Goal: Communication & Community: Answer question/provide support

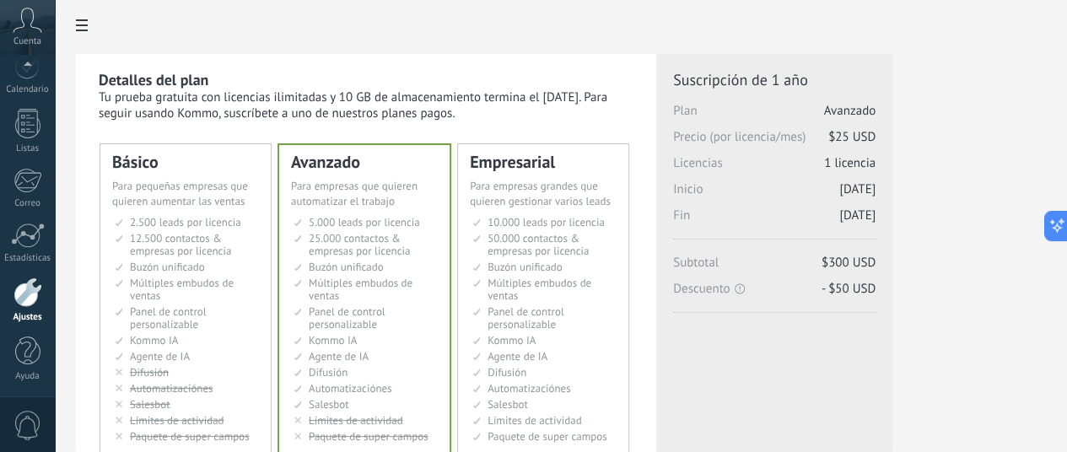
click at [371, 9] on div at bounding box center [561, 27] width 970 height 54
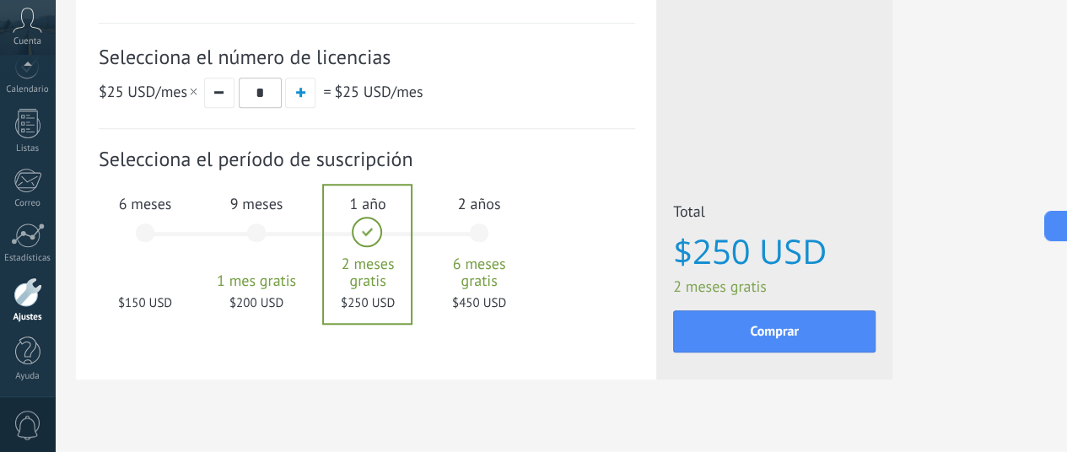
scroll to position [629, 24]
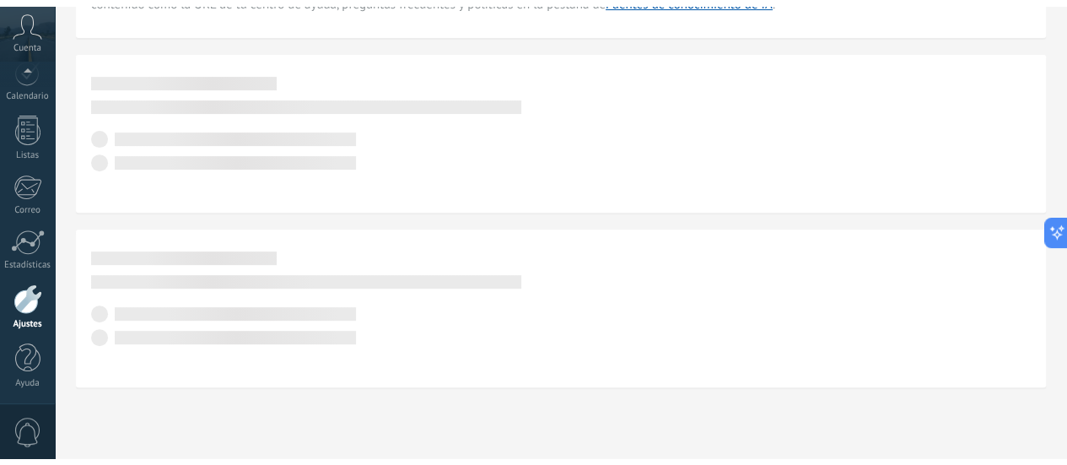
scroll to position [235, 0]
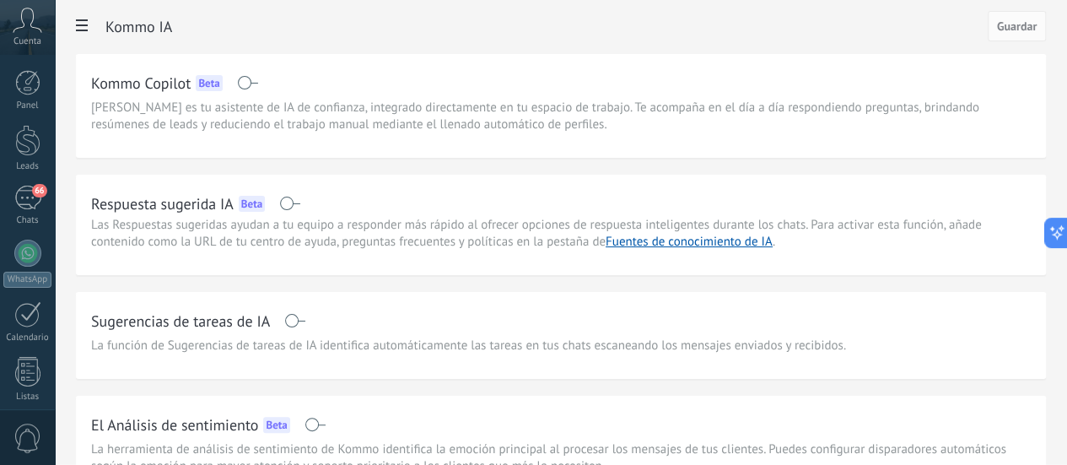
click at [258, 78] on span at bounding box center [247, 82] width 21 height 13
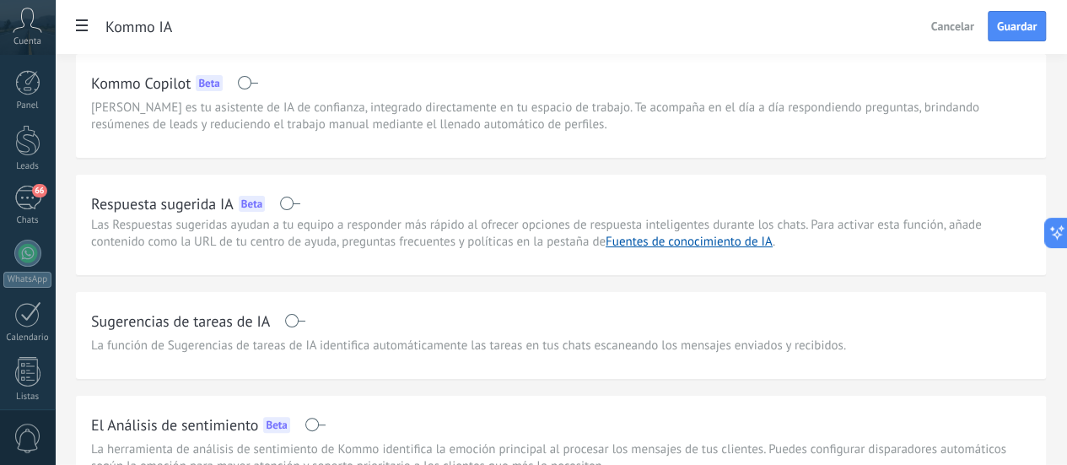
scroll to position [140, 0]
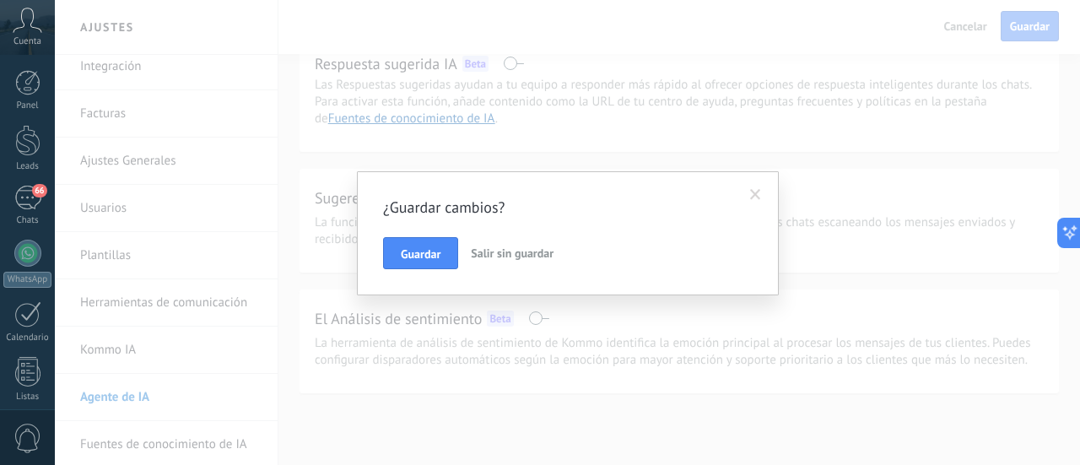
click at [516, 256] on span "Salir sin guardar" at bounding box center [512, 252] width 83 height 15
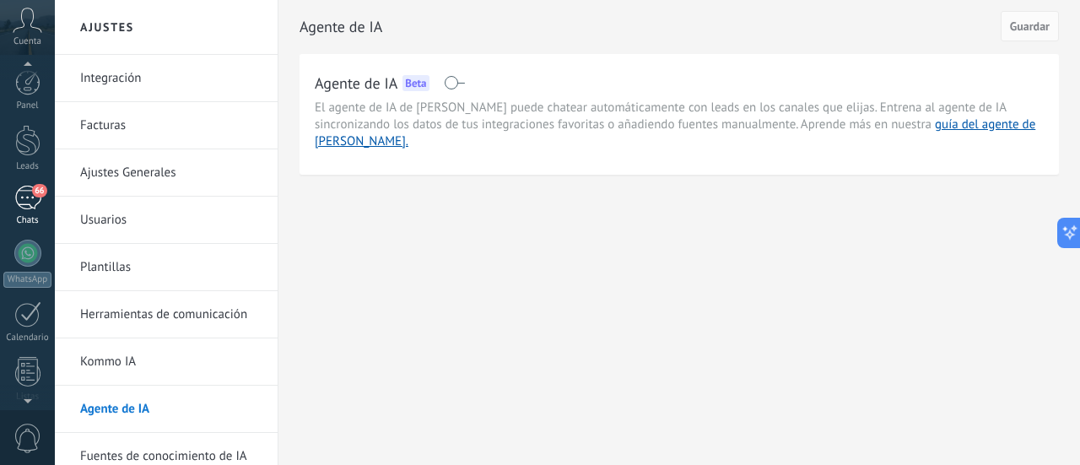
click at [25, 191] on div "66" at bounding box center [27, 198] width 27 height 24
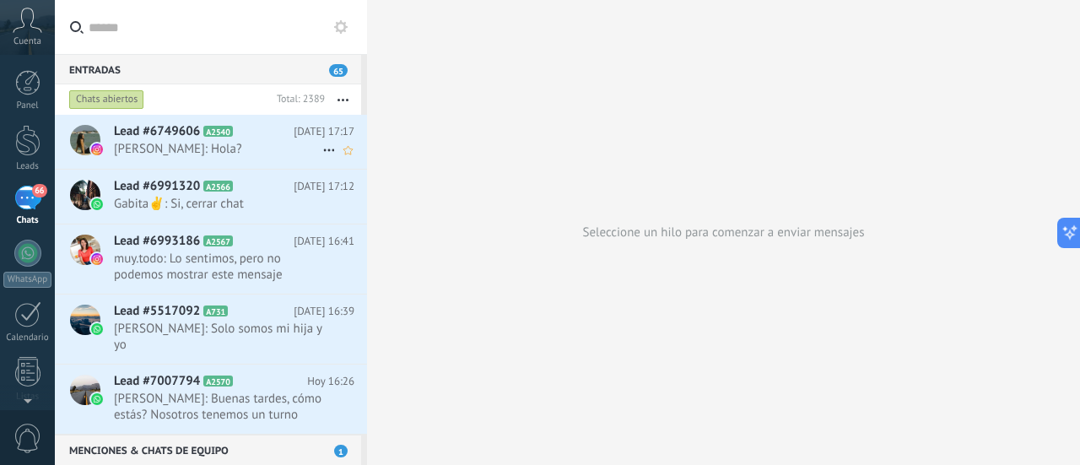
click at [153, 126] on span "Lead #6749606" at bounding box center [157, 131] width 86 height 17
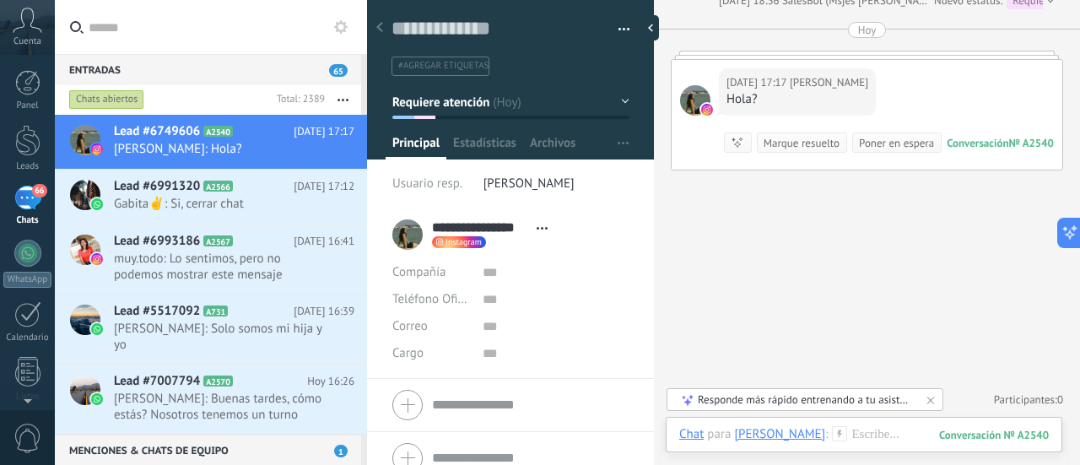
scroll to position [2409, 0]
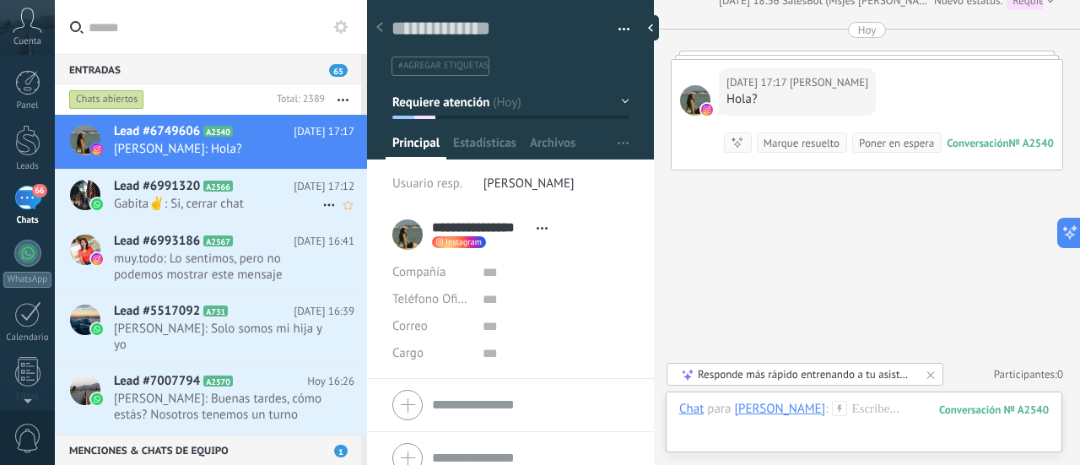
click at [157, 194] on div "Lead #6991320 A2566 [DATE] 17:12 Gabita✌: Si, cerrar chat" at bounding box center [240, 196] width 253 height 53
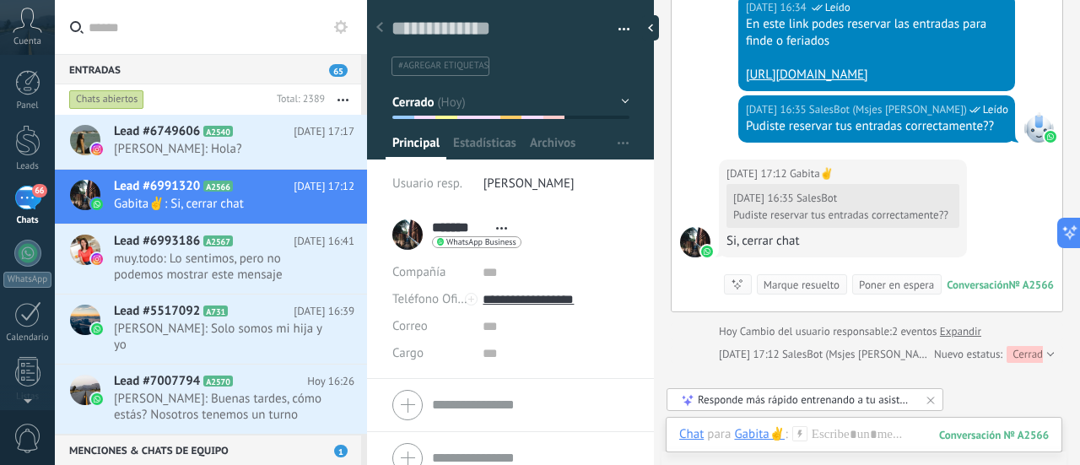
scroll to position [698, 0]
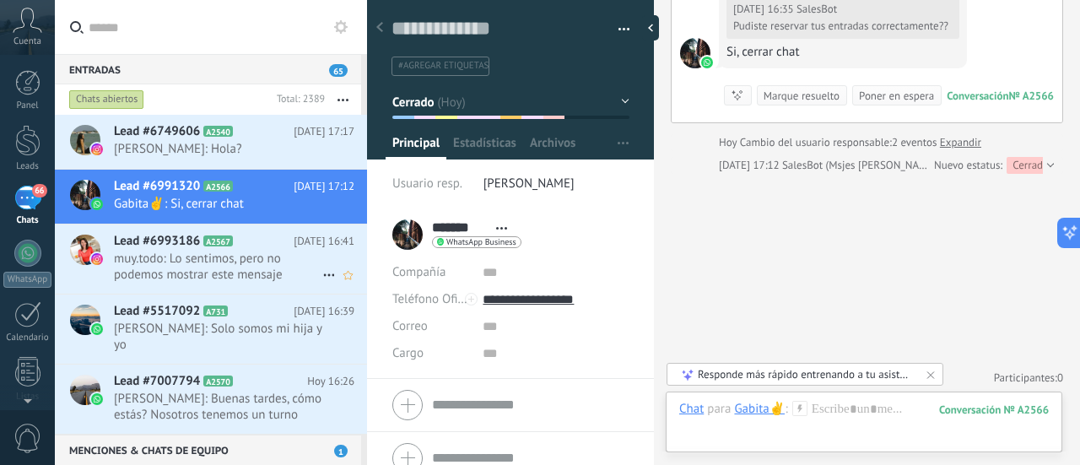
click at [130, 249] on span "Lead #6993186" at bounding box center [157, 241] width 86 height 17
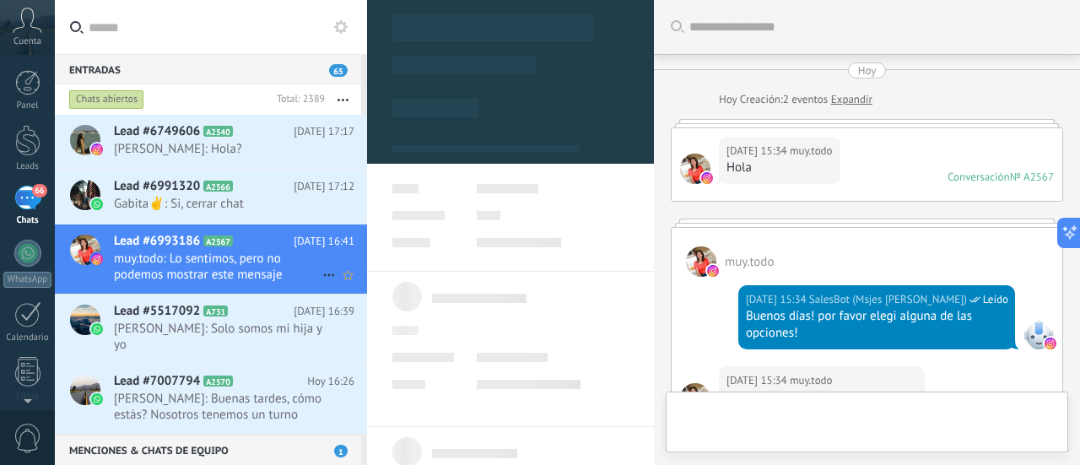
type textarea "**********"
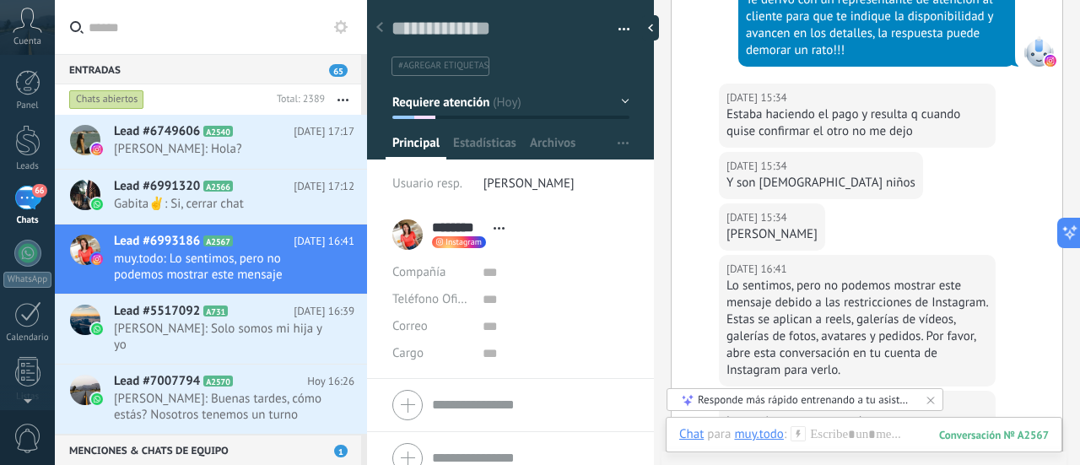
scroll to position [993, 0]
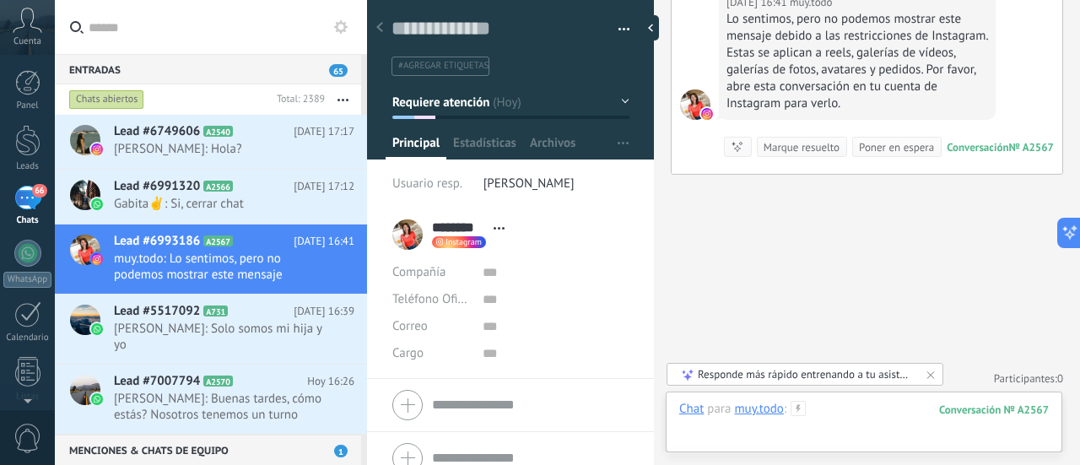
click at [788, 428] on div at bounding box center [863, 426] width 369 height 51
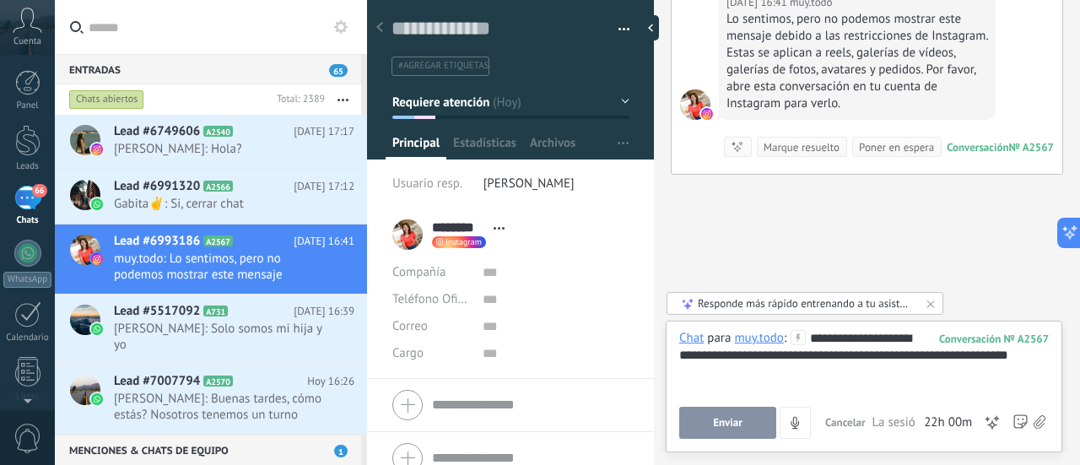
click at [735, 422] on span "Enviar" at bounding box center [728, 423] width 30 height 12
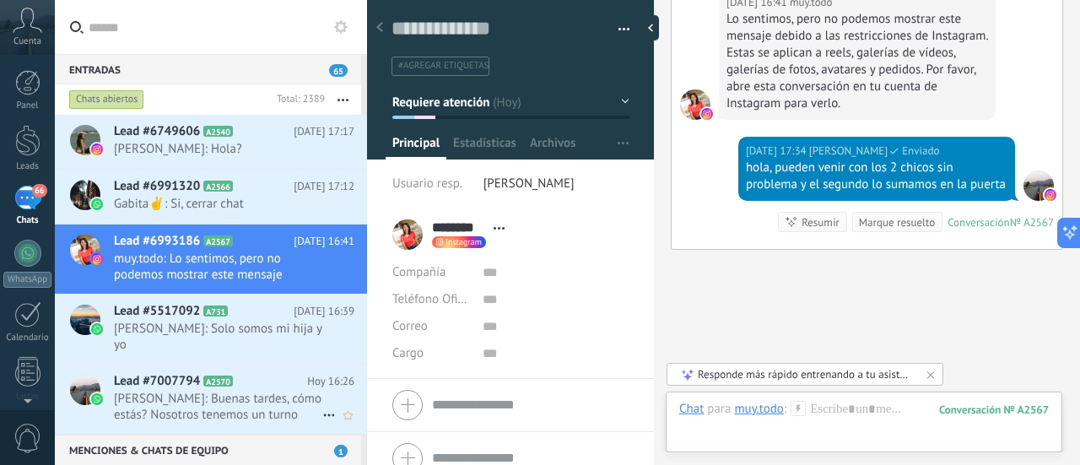
scroll to position [1085, 0]
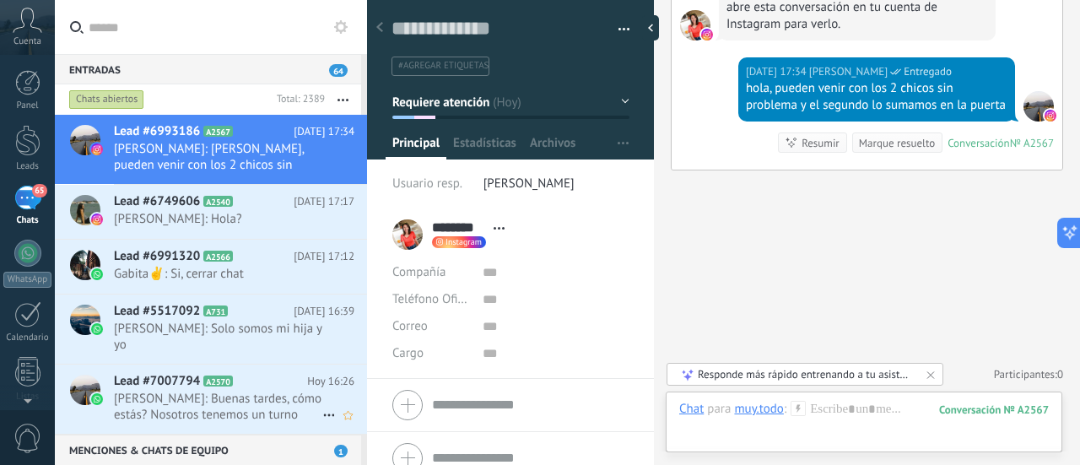
click at [241, 399] on span "[PERSON_NAME]: Buenas tardes, cómo estás? Nosotros tenemos un turno reservado a…" at bounding box center [218, 407] width 208 height 32
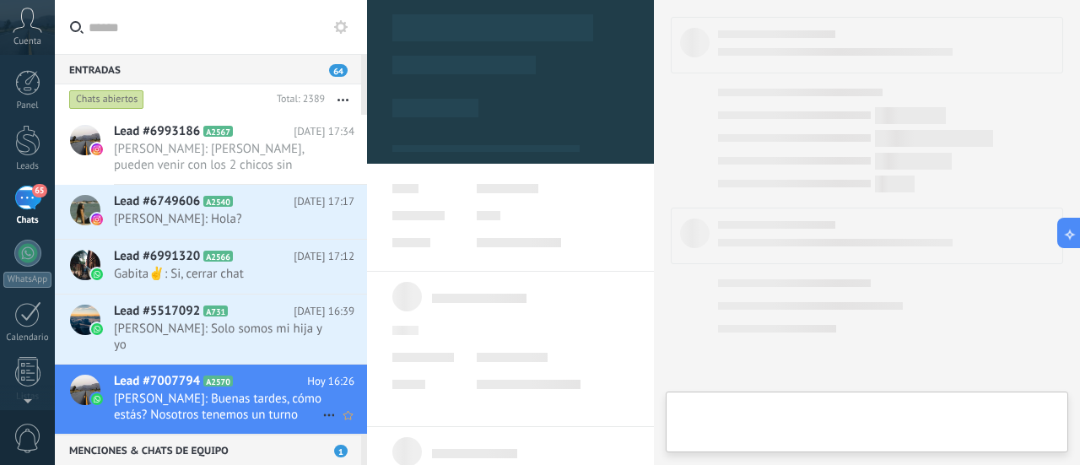
type textarea "**********"
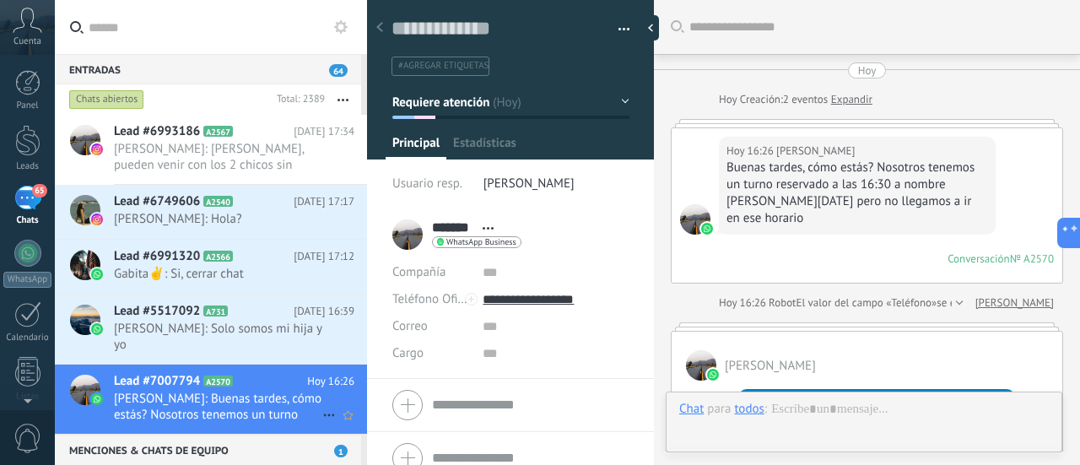
scroll to position [837, 0]
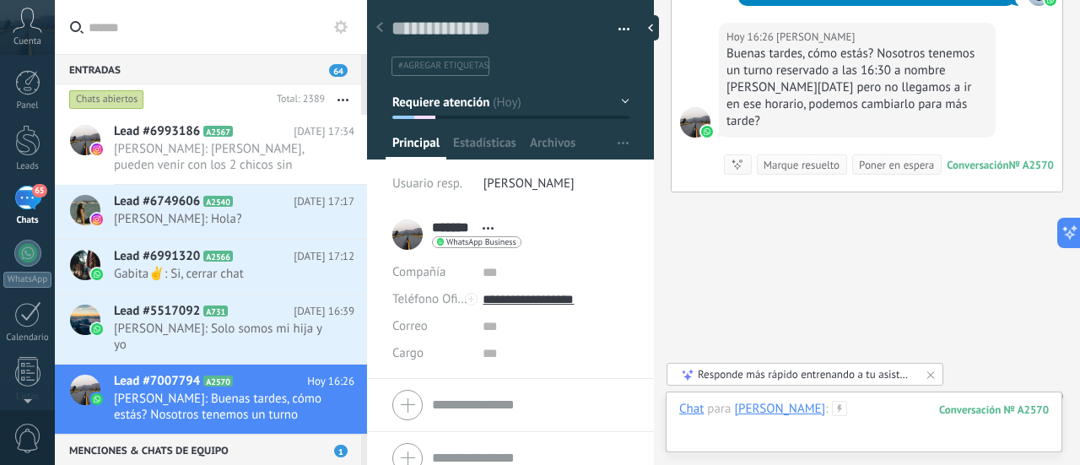
click at [818, 439] on div at bounding box center [863, 426] width 369 height 51
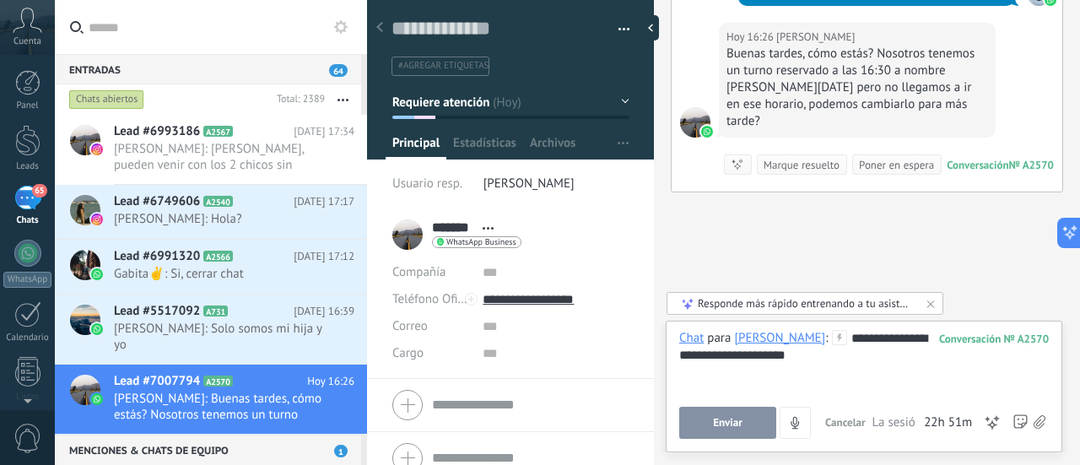
click at [741, 412] on button "Enviar" at bounding box center [727, 423] width 97 height 32
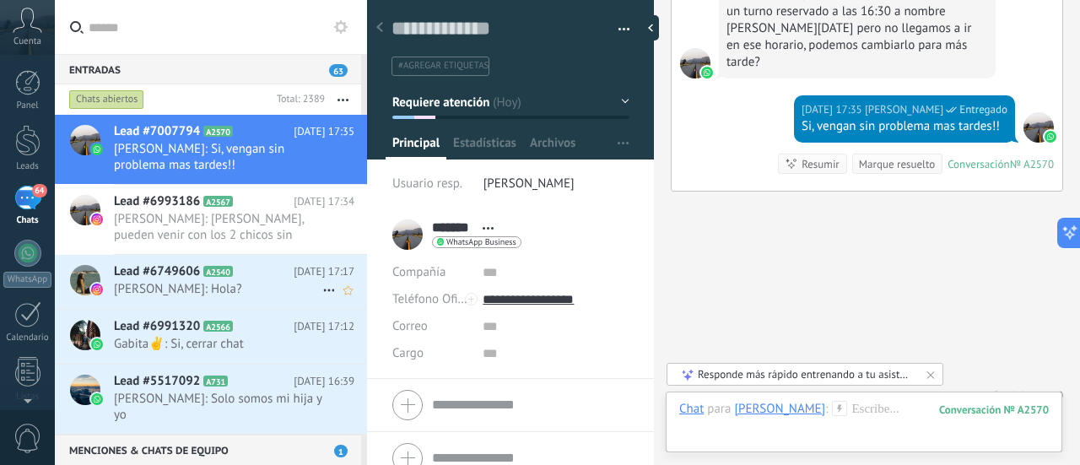
click at [268, 288] on span "[PERSON_NAME]: Hola?" at bounding box center [218, 289] width 208 height 16
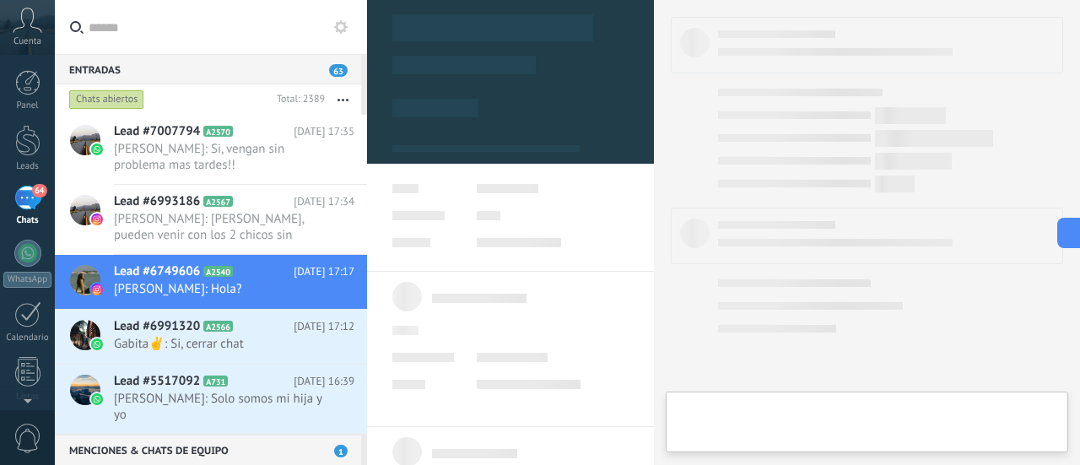
type textarea "**********"
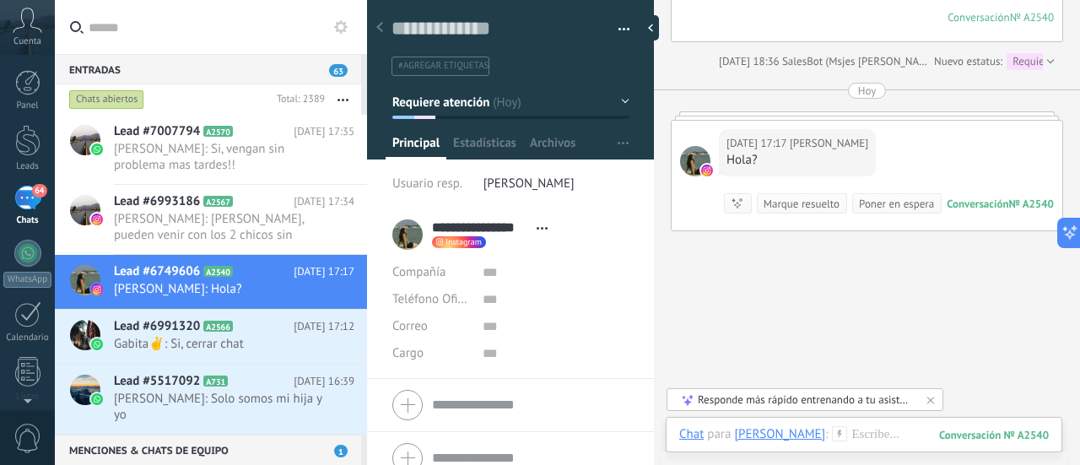
scroll to position [2120, 0]
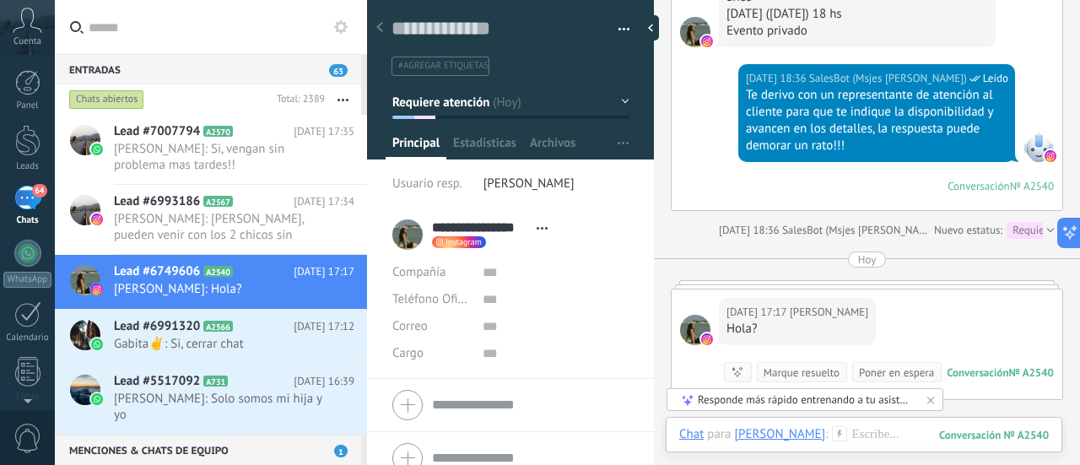
click at [825, 288] on div at bounding box center [867, 284] width 392 height 8
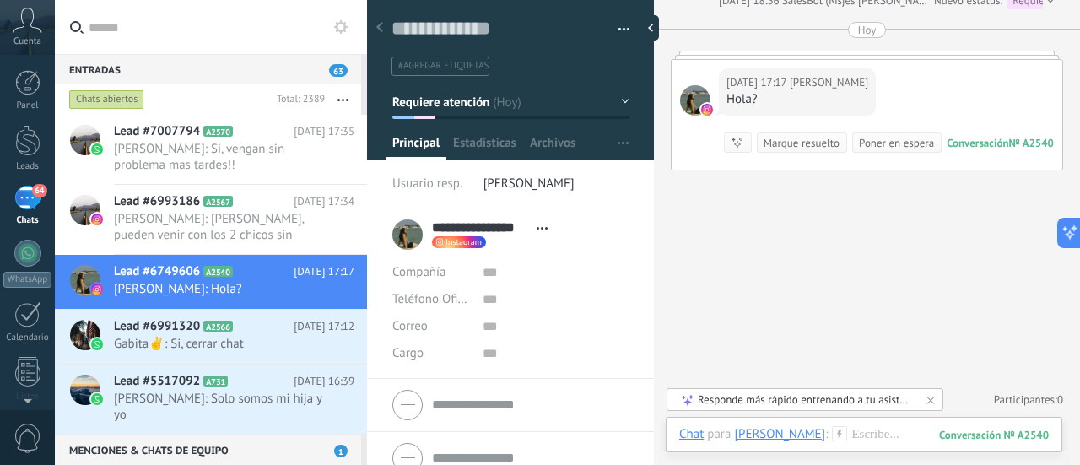
scroll to position [2409, 0]
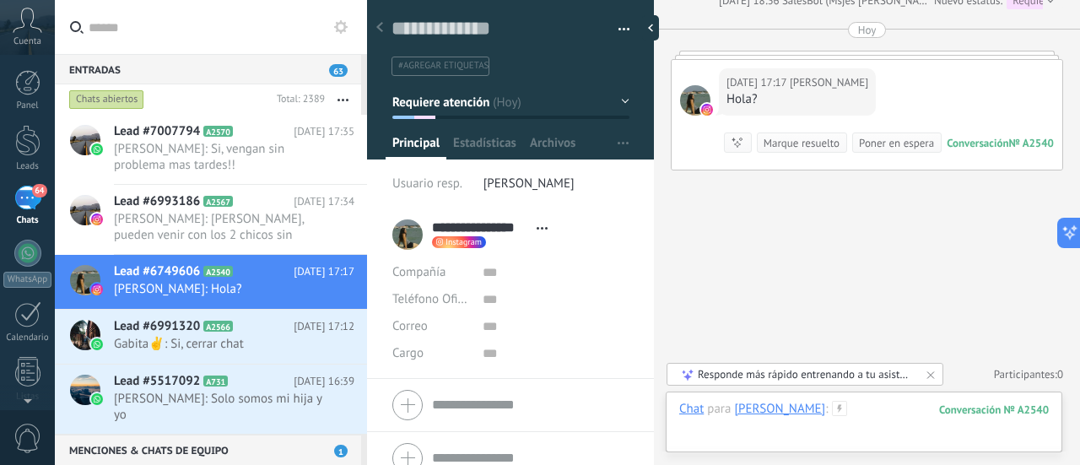
click at [872, 410] on div at bounding box center [863, 426] width 369 height 51
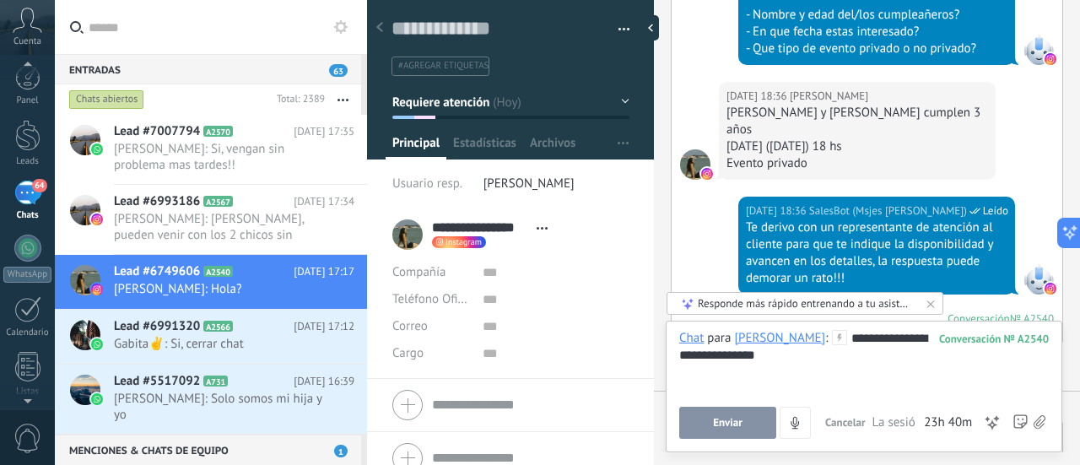
scroll to position [0, 0]
drag, startPoint x: 725, startPoint y: 357, endPoint x: 897, endPoint y: 361, distance: 172.1
click at [897, 361] on div "**********" at bounding box center [864, 362] width 370 height 64
click at [742, 428] on button "Enviar" at bounding box center [727, 423] width 97 height 32
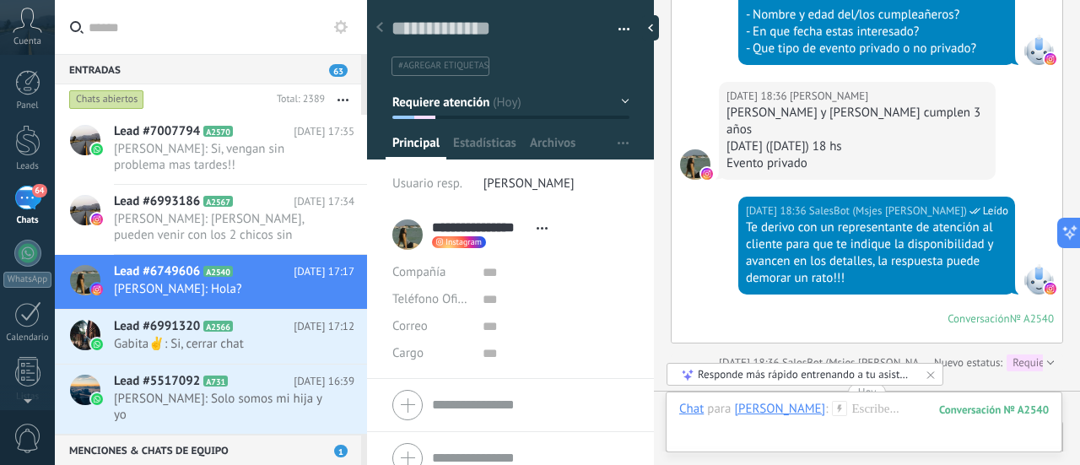
scroll to position [2484, 0]
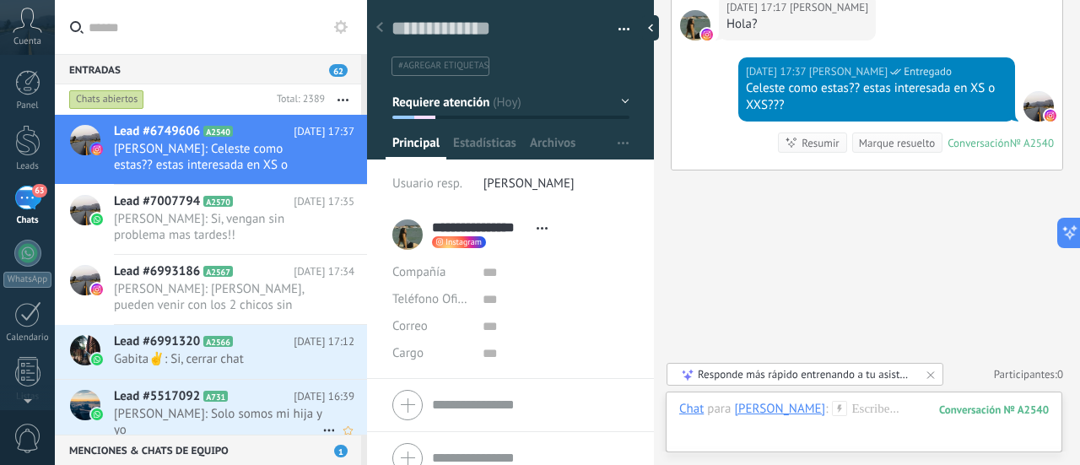
click at [214, 408] on span "[PERSON_NAME]: Solo somos mi hija y yo" at bounding box center [218, 422] width 208 height 32
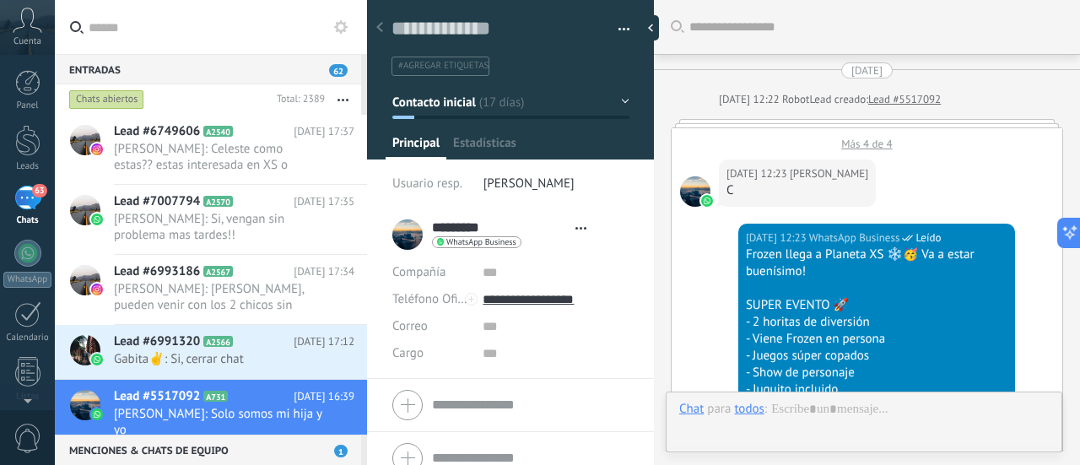
type textarea "**********"
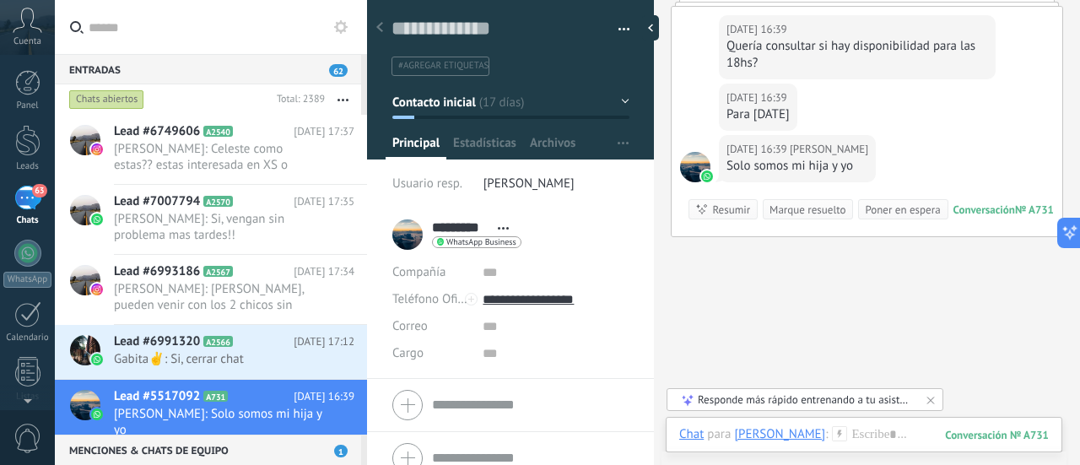
scroll to position [2513, 0]
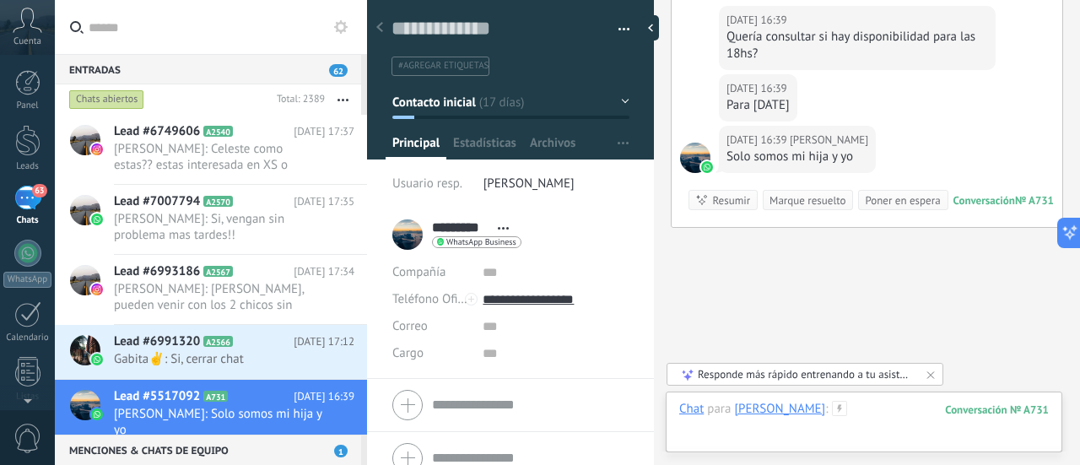
click at [859, 421] on div at bounding box center [863, 426] width 369 height 51
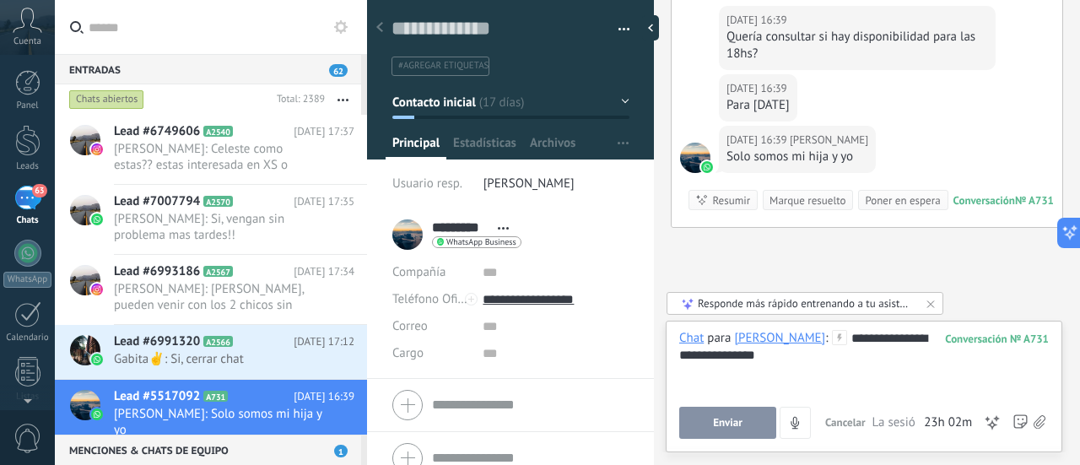
click at [756, 416] on button "Enviar" at bounding box center [727, 423] width 97 height 32
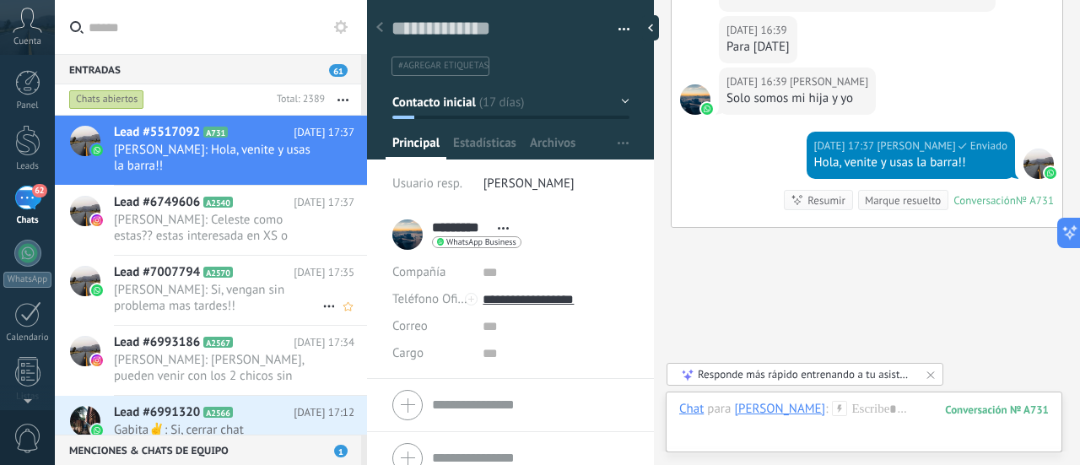
scroll to position [169, 0]
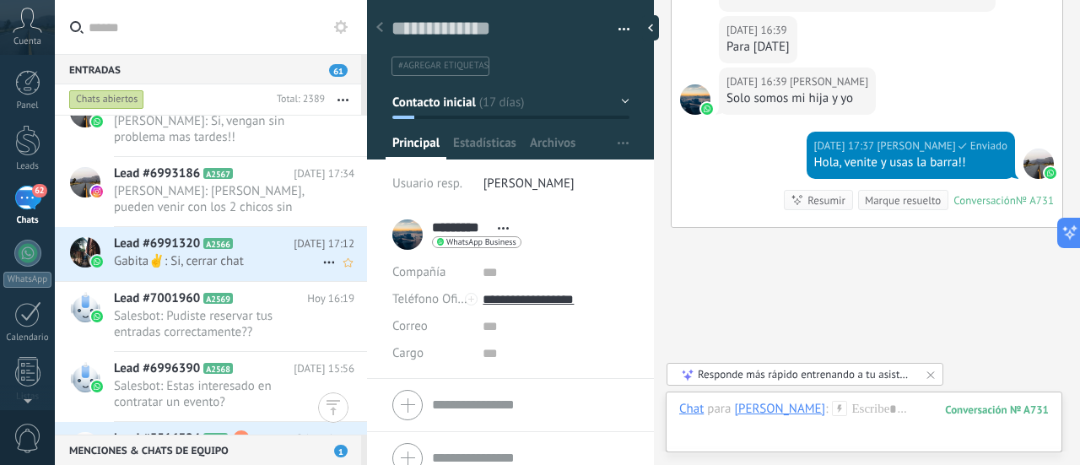
click at [274, 259] on span "Gabita✌: Si, cerrar chat" at bounding box center [218, 261] width 208 height 16
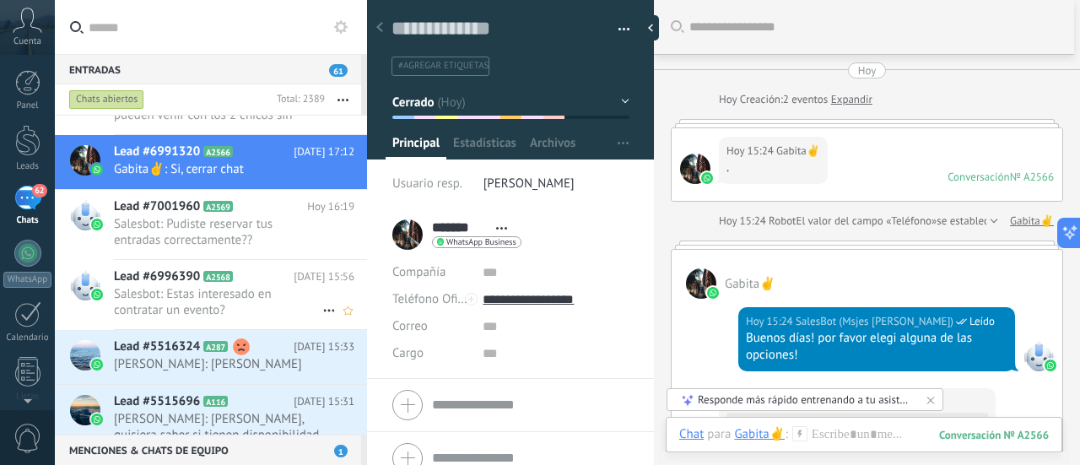
scroll to position [253, 0]
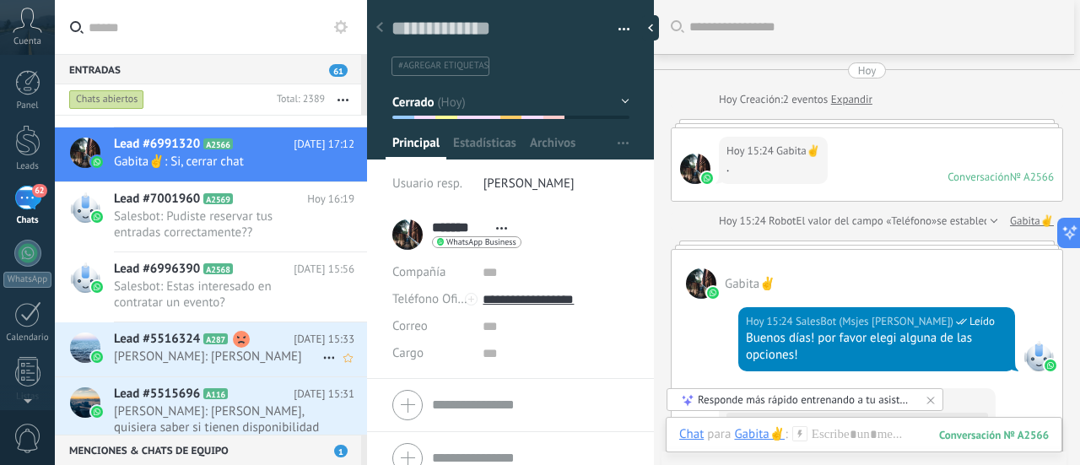
click at [277, 348] on span "[PERSON_NAME]: [PERSON_NAME]" at bounding box center [218, 356] width 208 height 16
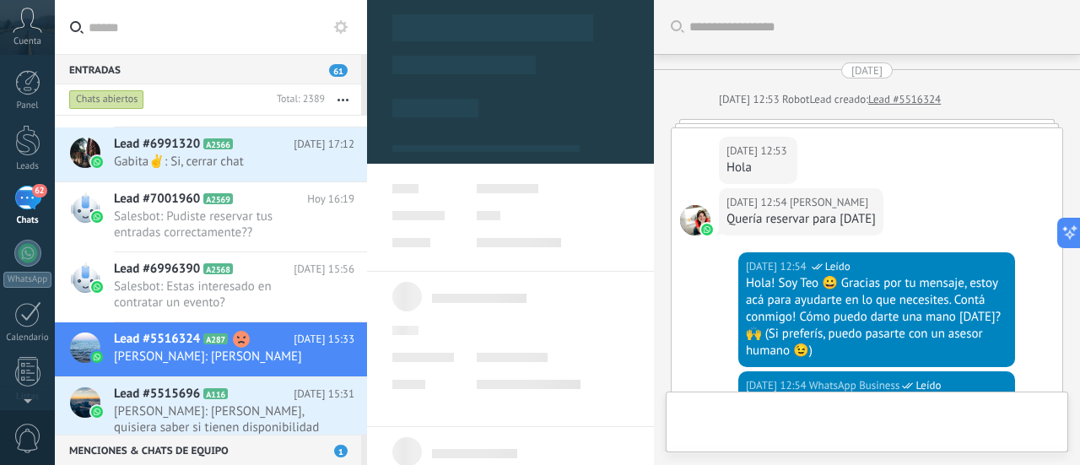
type textarea "**********"
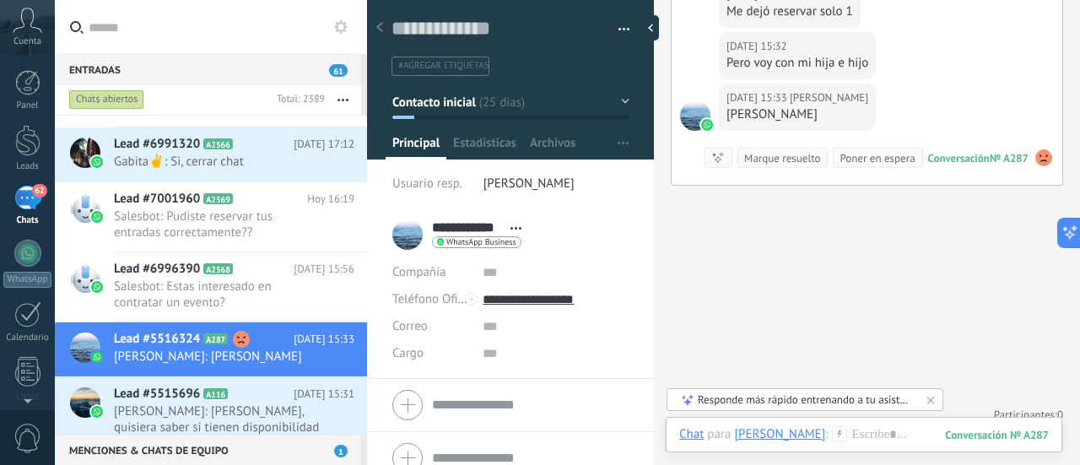
scroll to position [3122, 0]
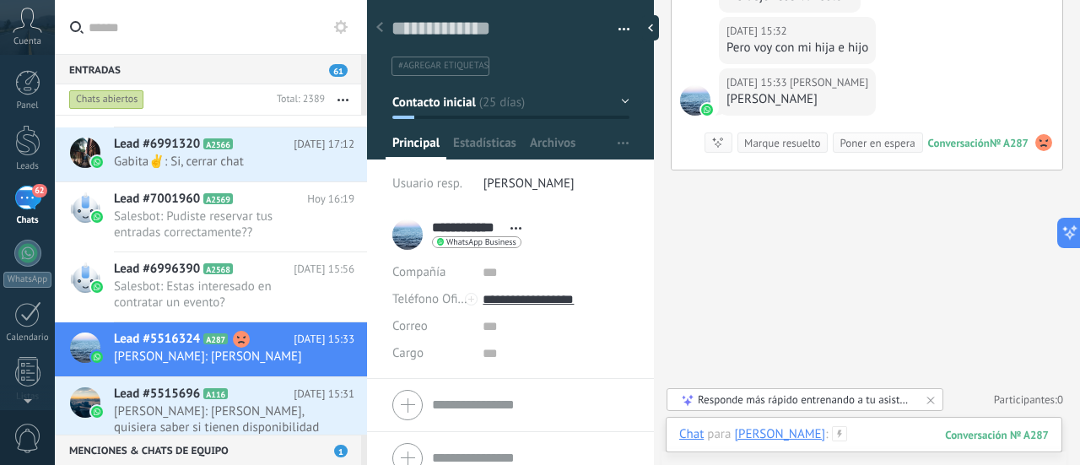
click at [840, 430] on div at bounding box center [863, 451] width 369 height 51
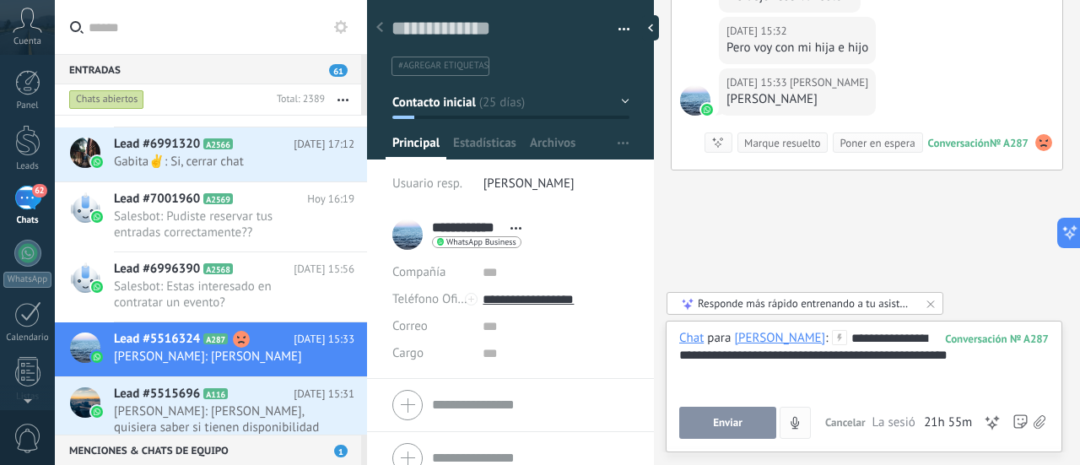
click at [746, 426] on button "Enviar" at bounding box center [727, 423] width 97 height 32
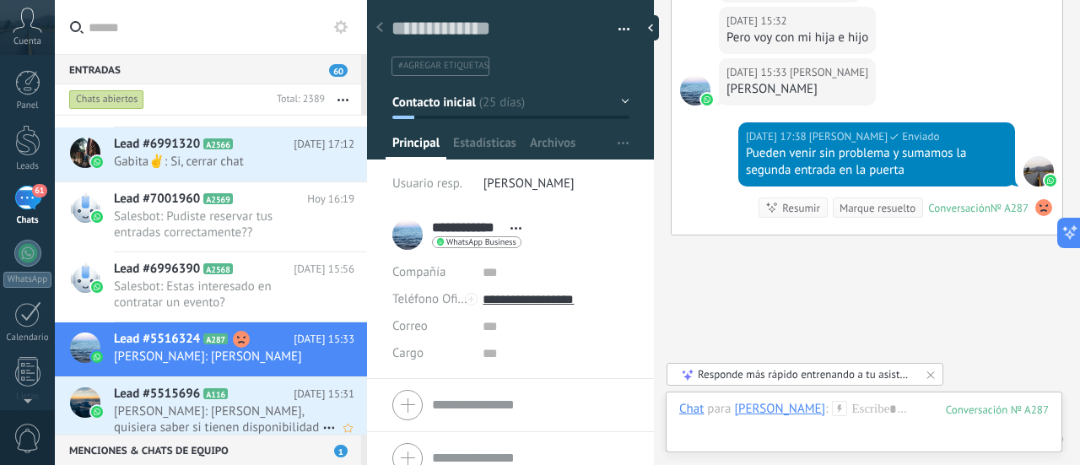
scroll to position [3282, 0]
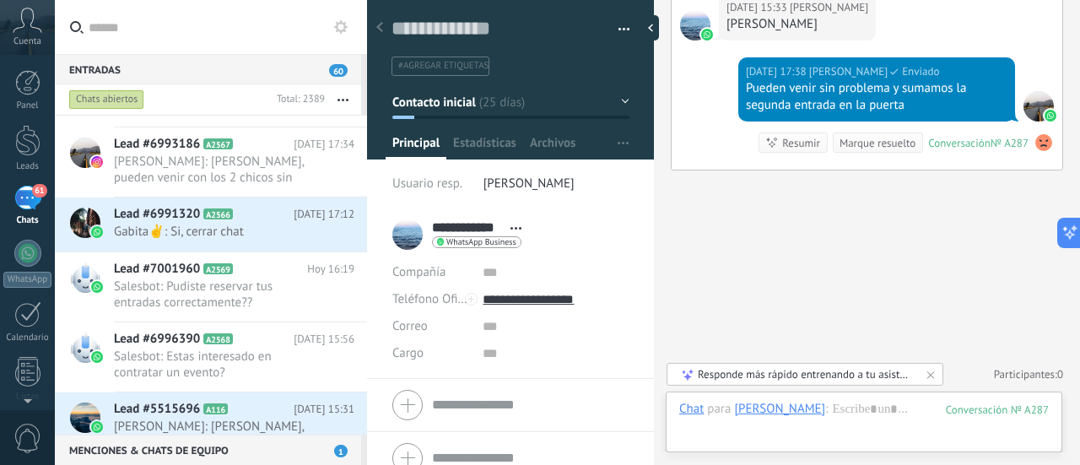
click at [312, 409] on span "[DATE] 15:31" at bounding box center [324, 409] width 61 height 17
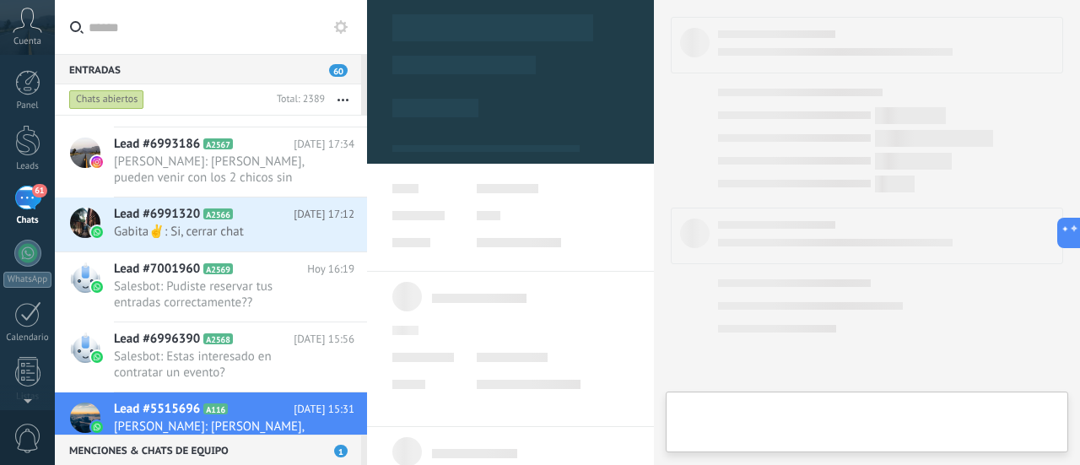
type textarea "**********"
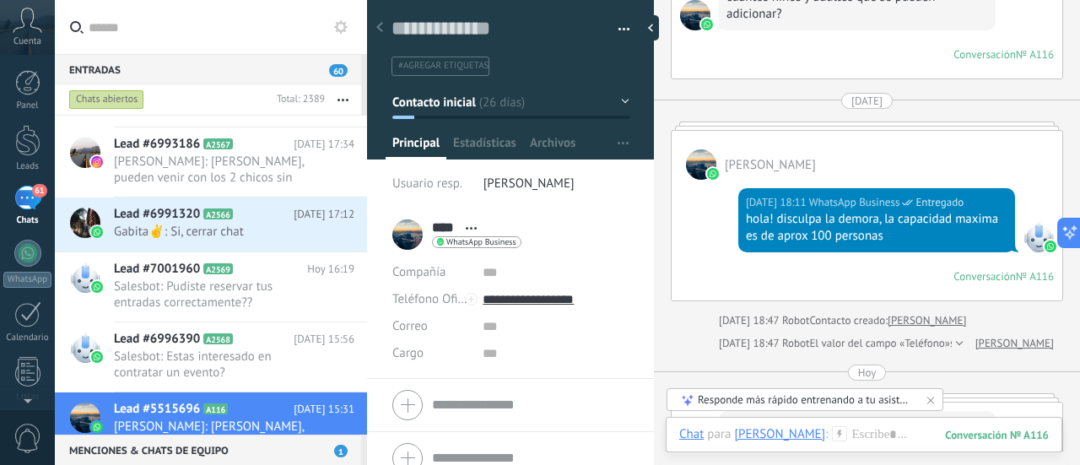
scroll to position [1576, 0]
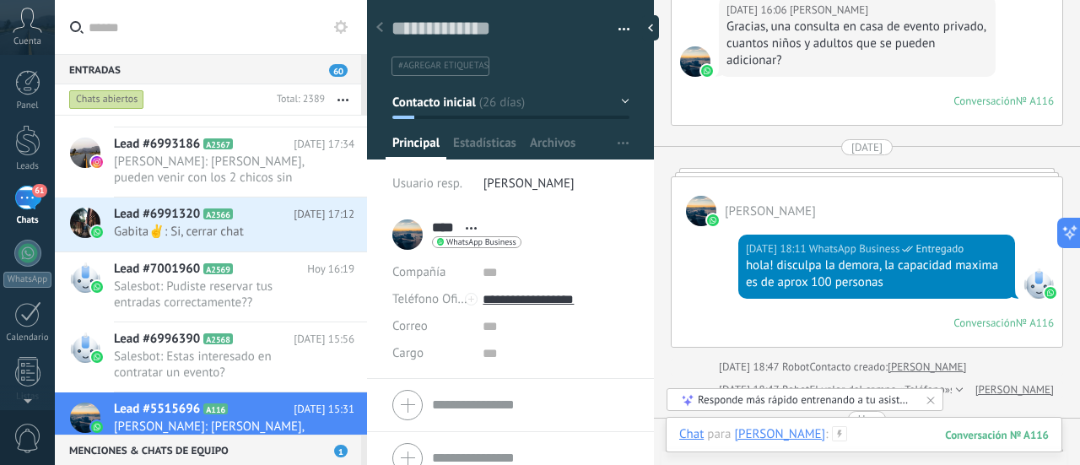
click at [842, 434] on div at bounding box center [863, 451] width 369 height 51
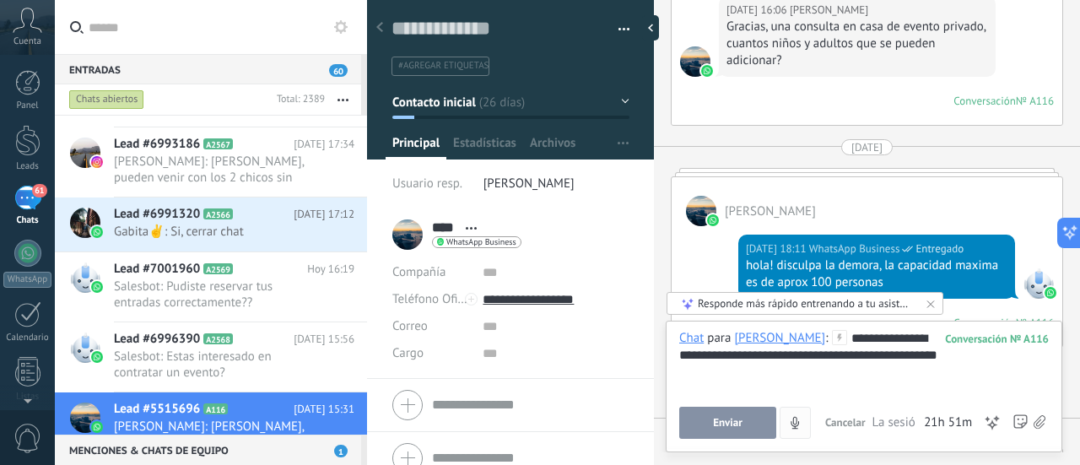
click at [730, 430] on button "Enviar" at bounding box center [727, 423] width 97 height 32
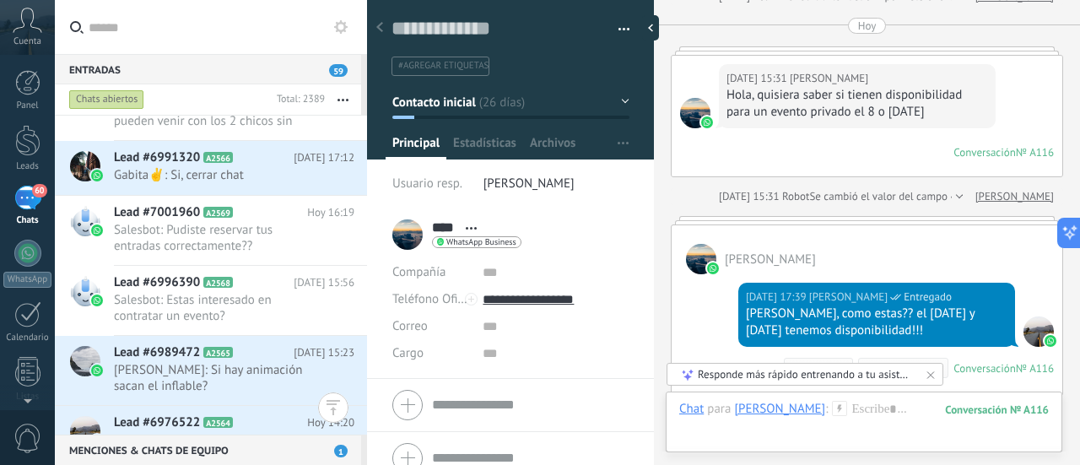
scroll to position [422, 0]
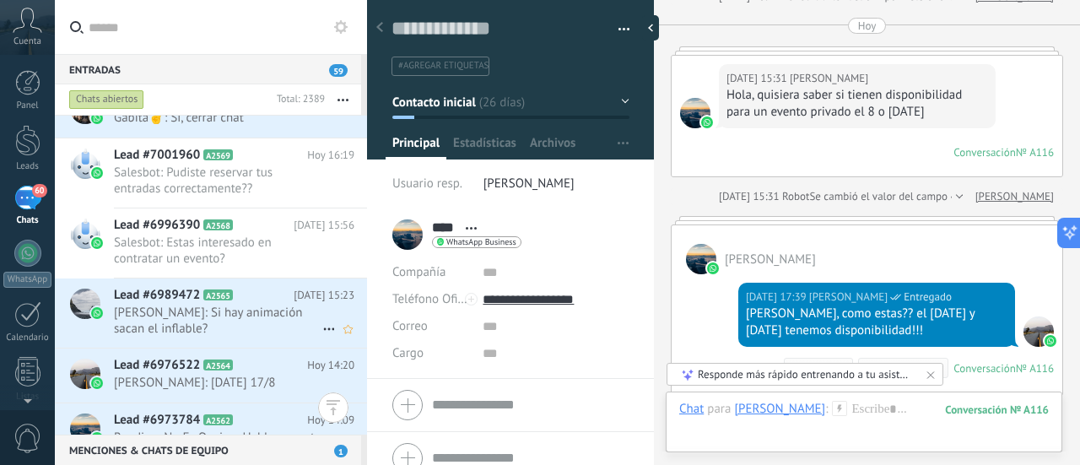
click at [270, 307] on span "[PERSON_NAME]: Si hay animación sacan el inflable?" at bounding box center [218, 320] width 208 height 32
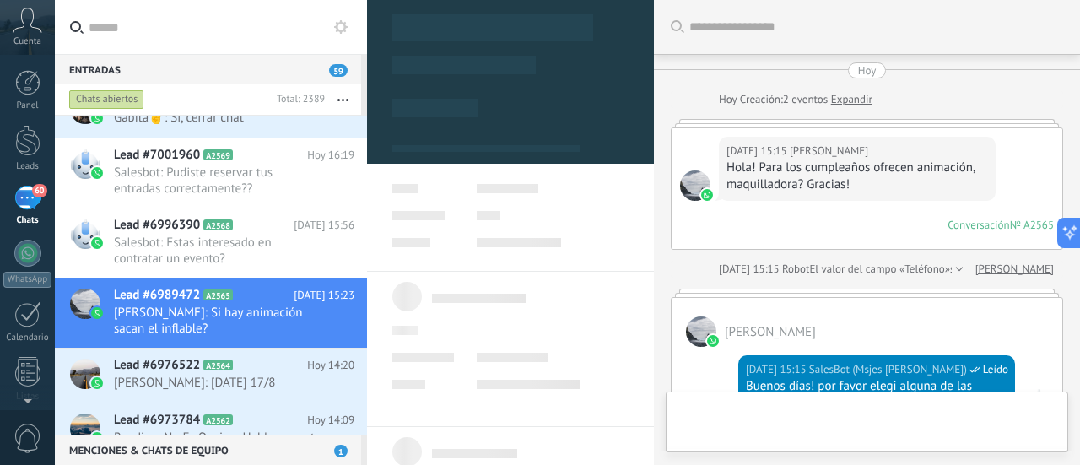
type textarea "**********"
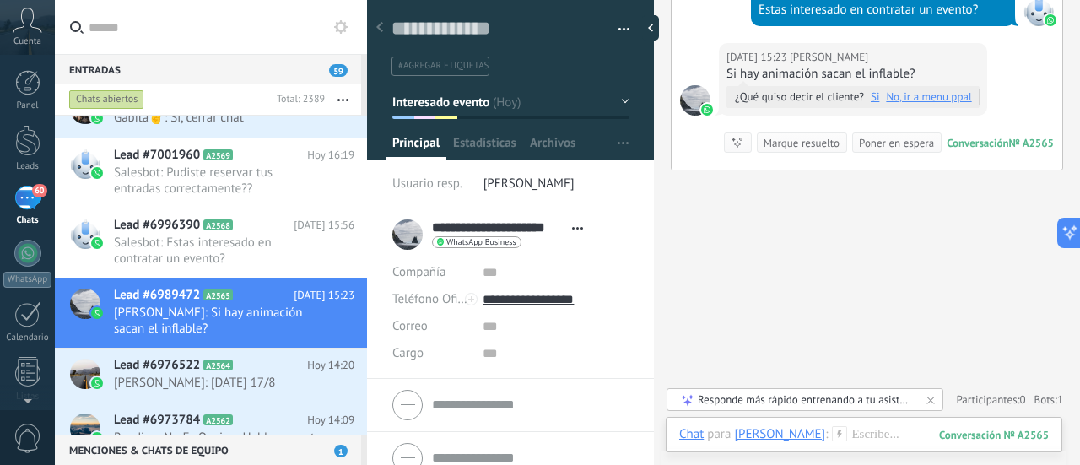
scroll to position [1876, 0]
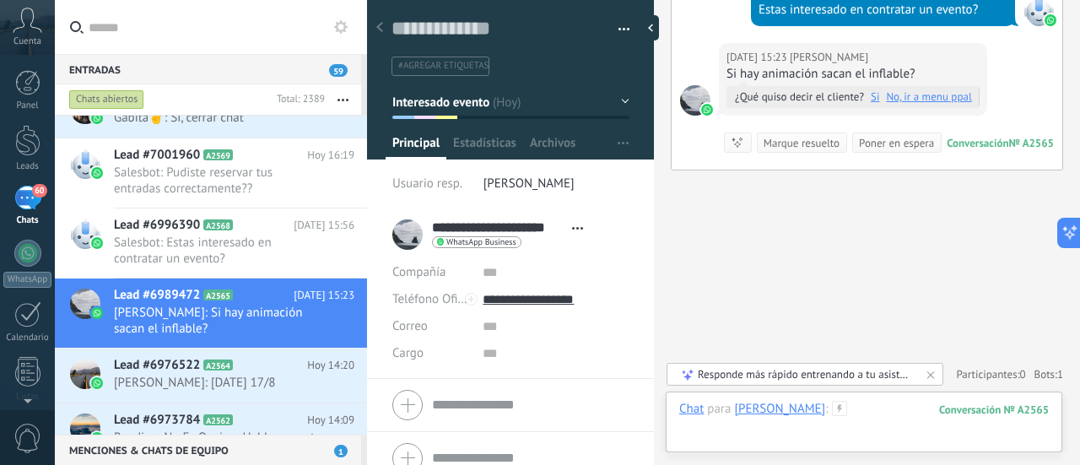
click at [802, 433] on div at bounding box center [863, 426] width 369 height 51
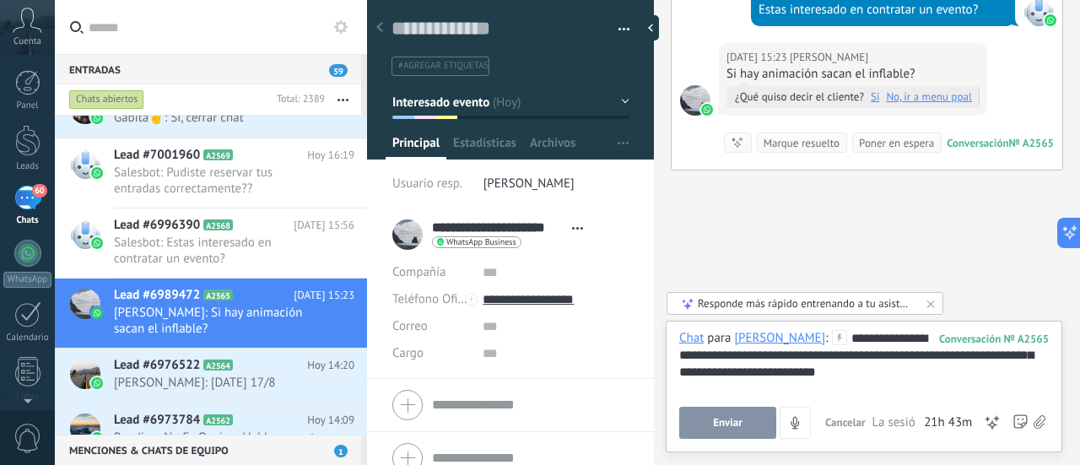
click at [751, 414] on button "Enviar" at bounding box center [727, 423] width 97 height 32
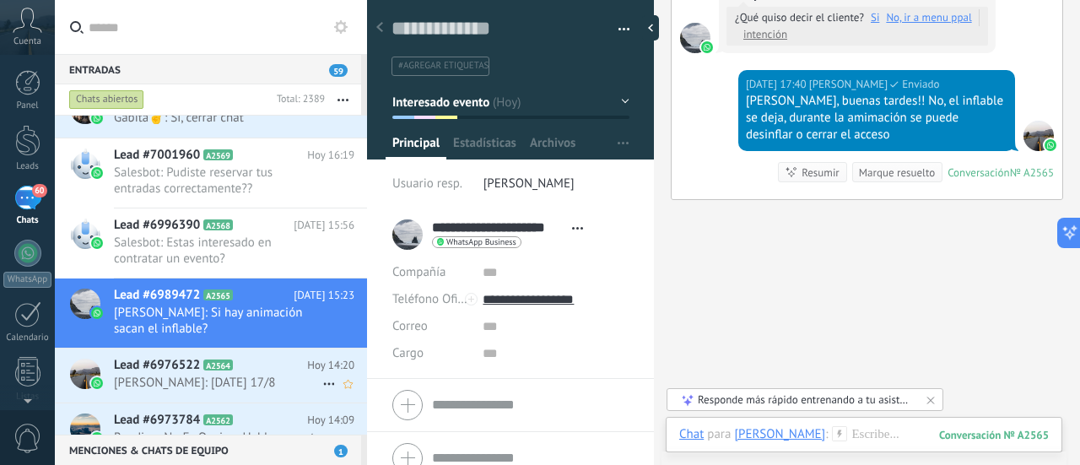
scroll to position [1980, 0]
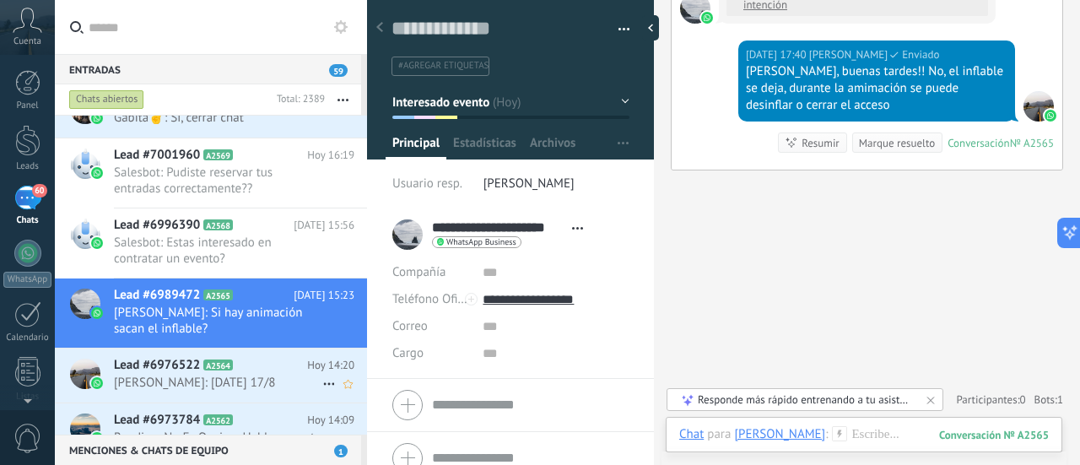
click at [256, 374] on span "[PERSON_NAME]: [DATE] 17/8" at bounding box center [218, 382] width 208 height 16
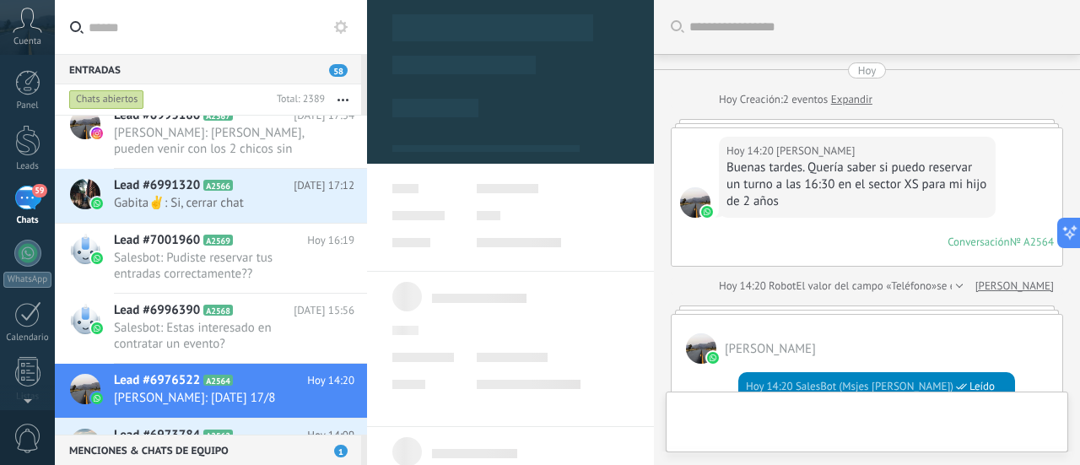
type textarea "**********"
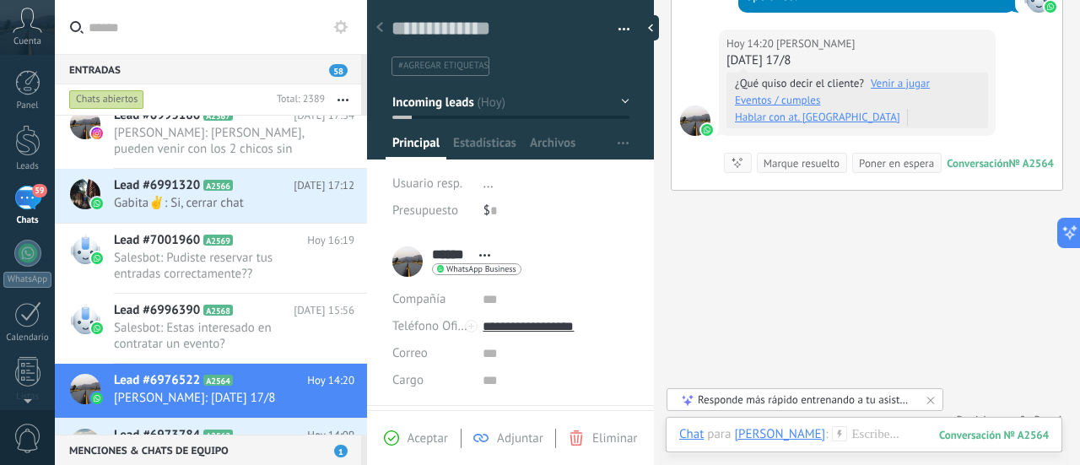
scroll to position [339, 0]
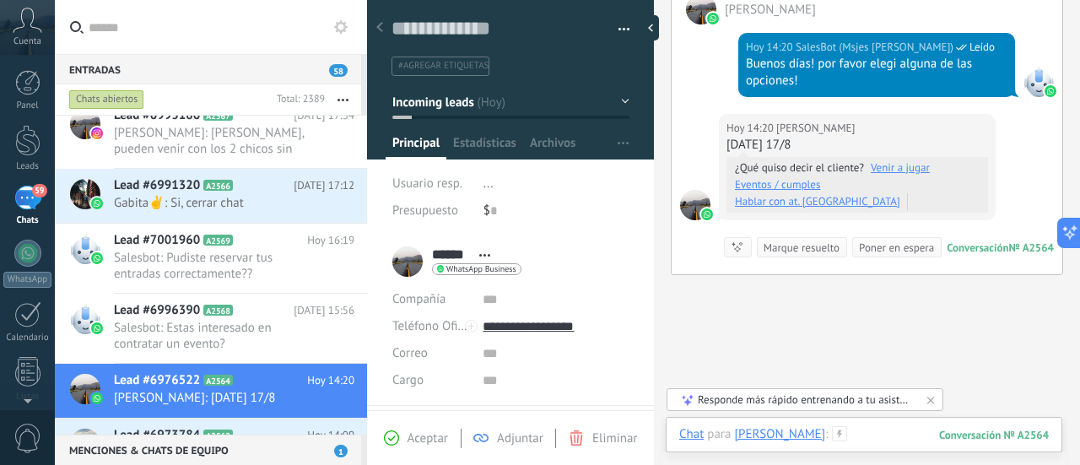
click at [876, 435] on div at bounding box center [863, 451] width 369 height 51
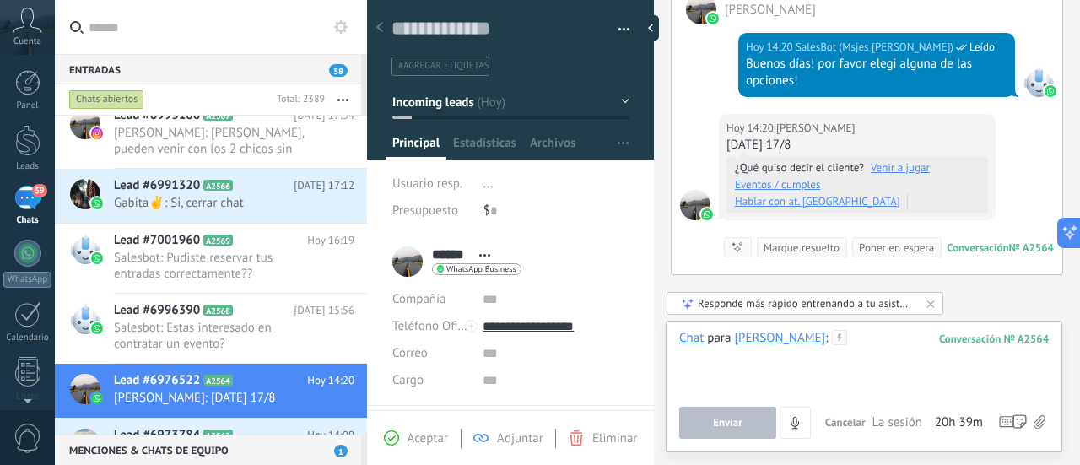
click at [821, 357] on div at bounding box center [863, 362] width 369 height 64
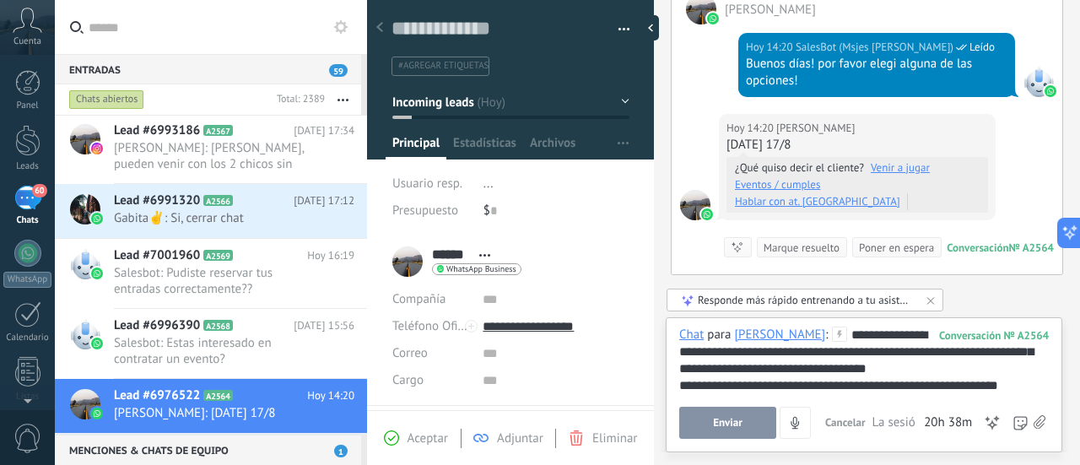
click at [1025, 387] on div "**********" at bounding box center [864, 385] width 370 height 17
drag, startPoint x: 1034, startPoint y: 385, endPoint x: 1010, endPoint y: 391, distance: 25.4
click at [1010, 391] on div "**********" at bounding box center [864, 385] width 370 height 17
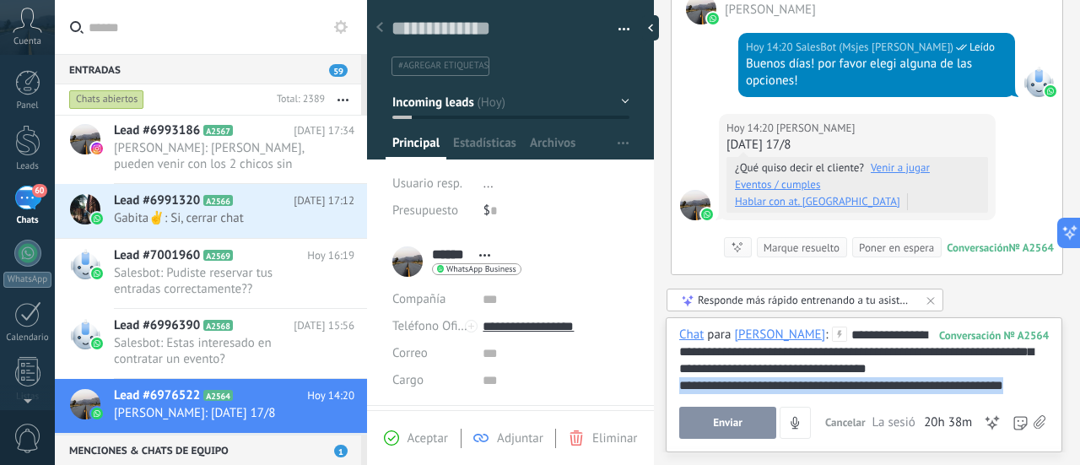
drag, startPoint x: 1039, startPoint y: 387, endPoint x: 678, endPoint y: 392, distance: 361.0
click at [678, 392] on div "**********" at bounding box center [863, 384] width 396 height 135
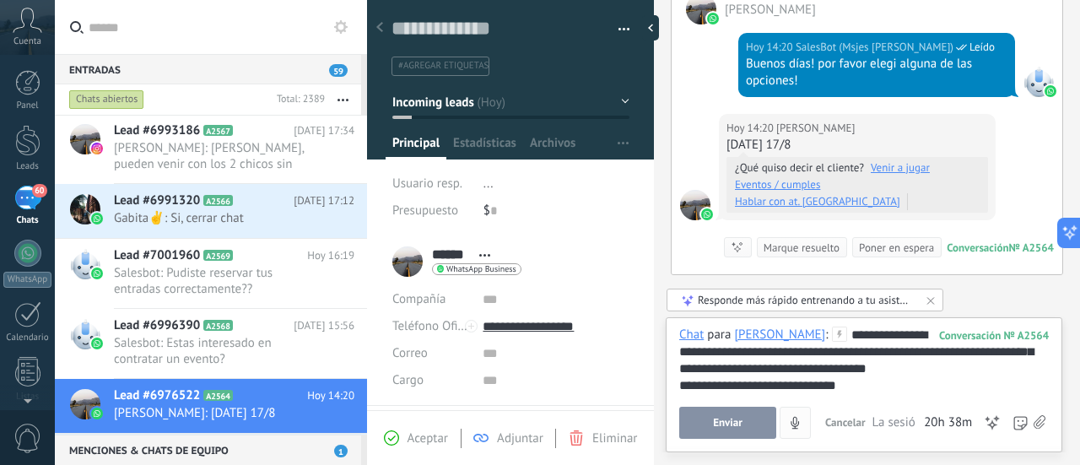
click at [747, 426] on button "Enviar" at bounding box center [727, 423] width 97 height 32
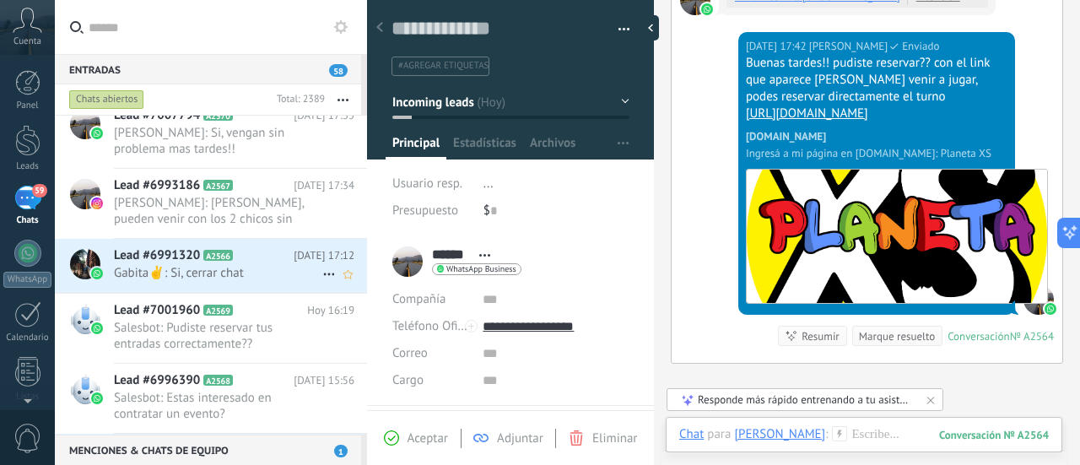
click at [240, 274] on span "Gabita✌: Si, cerrar chat" at bounding box center [218, 273] width 208 height 16
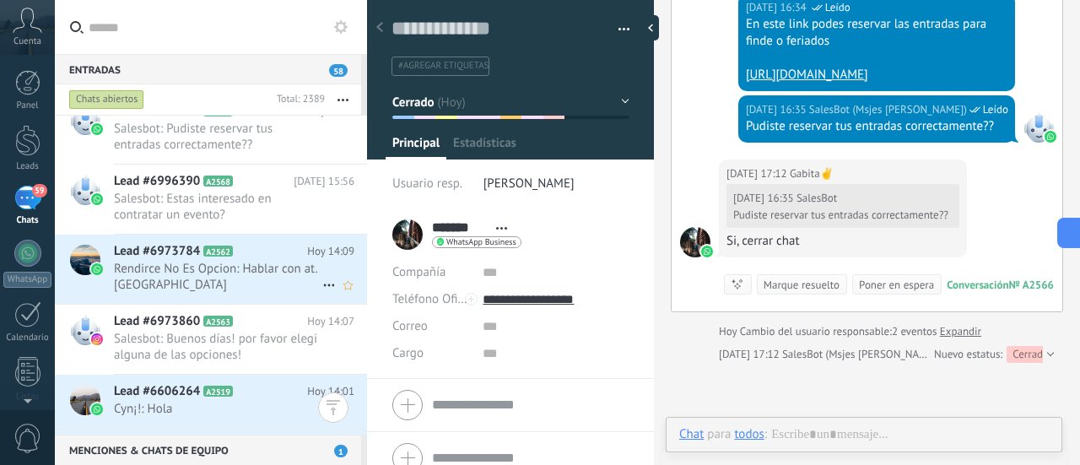
scroll to position [25, 0]
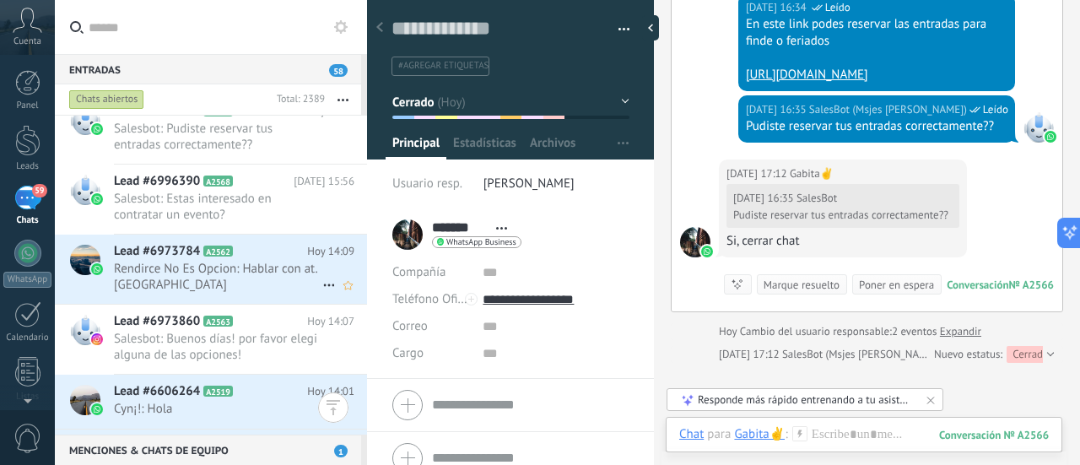
click at [241, 285] on span "Rendirce No Es Opcion: Hablar con at. [GEOGRAPHIC_DATA]" at bounding box center [218, 277] width 208 height 32
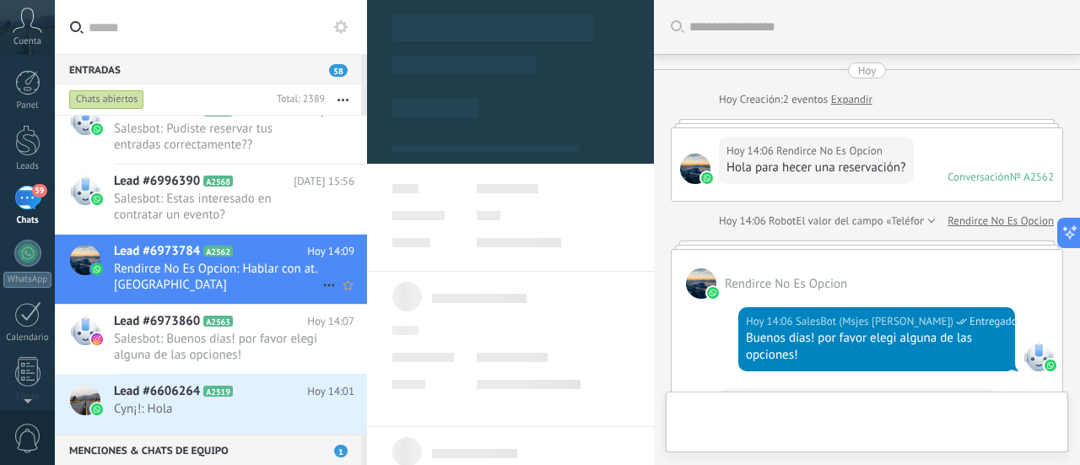
type textarea "**********"
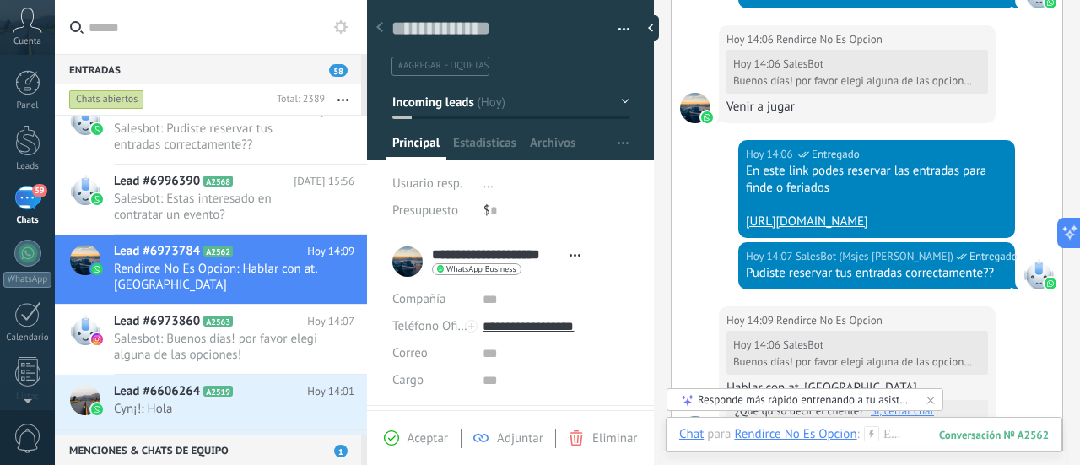
scroll to position [690, 0]
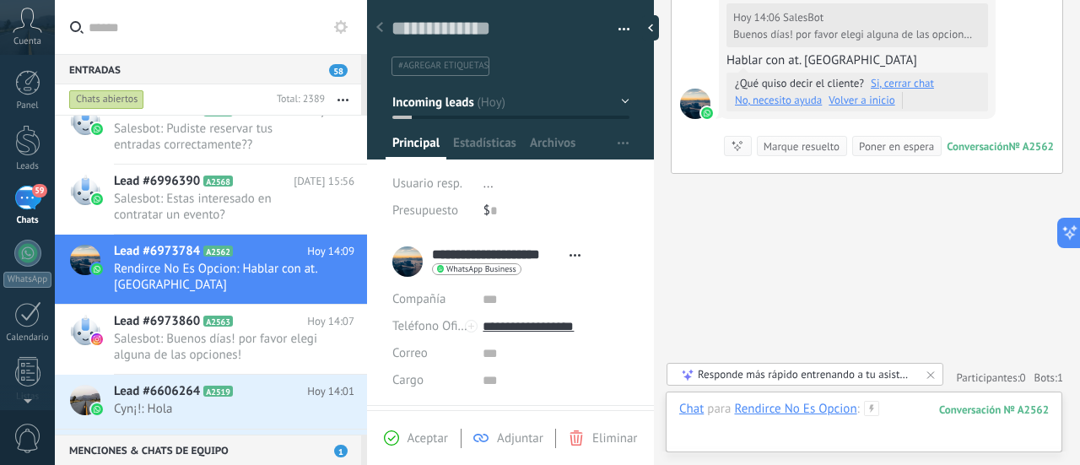
click at [810, 433] on div at bounding box center [863, 426] width 369 height 51
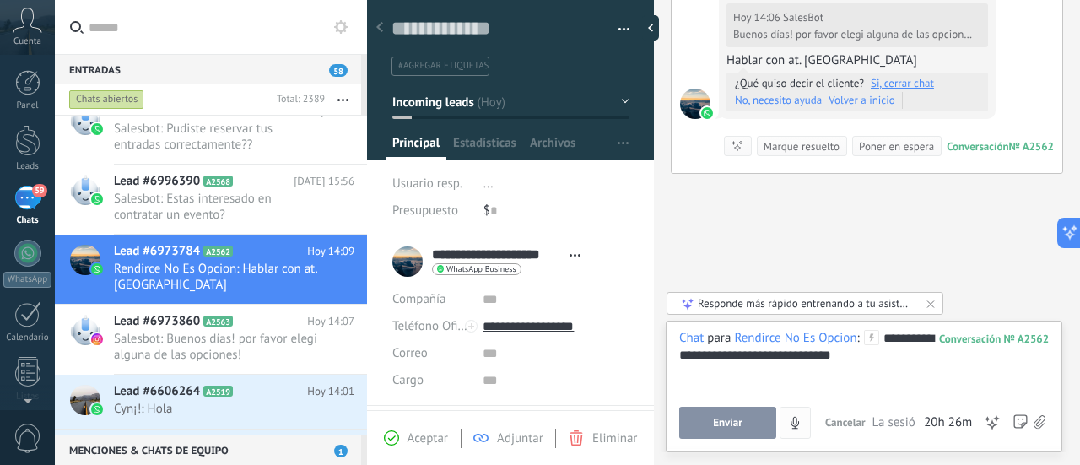
click at [742, 420] on button "Enviar" at bounding box center [727, 423] width 97 height 32
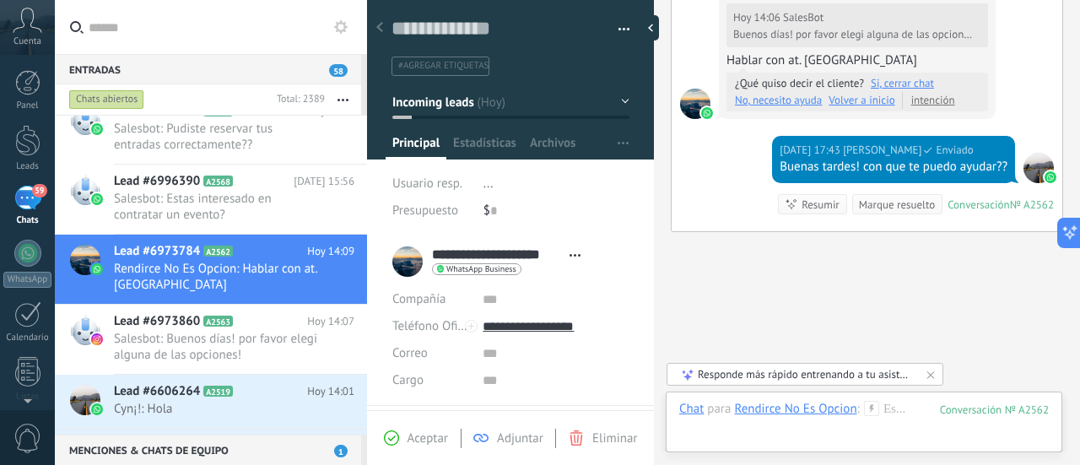
scroll to position [749, 0]
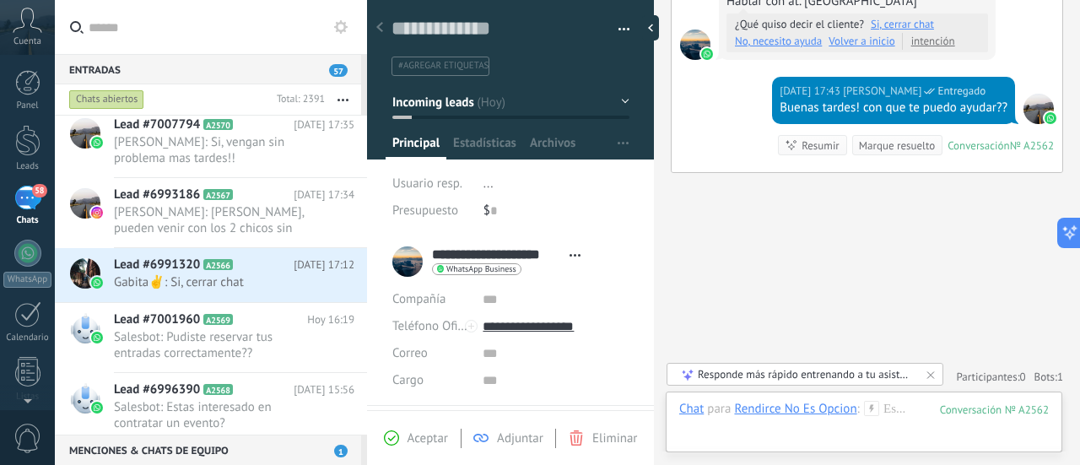
click at [344, 21] on icon at bounding box center [340, 26] width 13 height 13
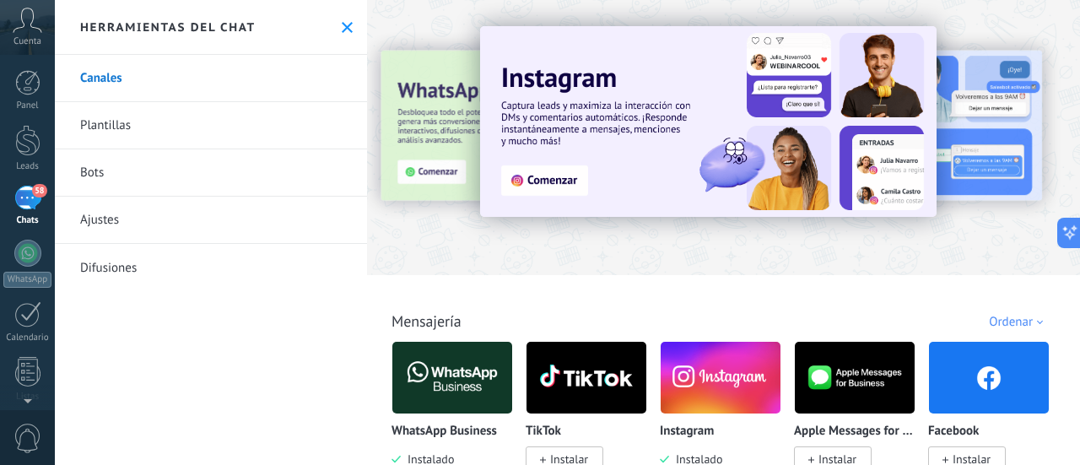
click at [108, 131] on link "Plantillas" at bounding box center [211, 125] width 312 height 47
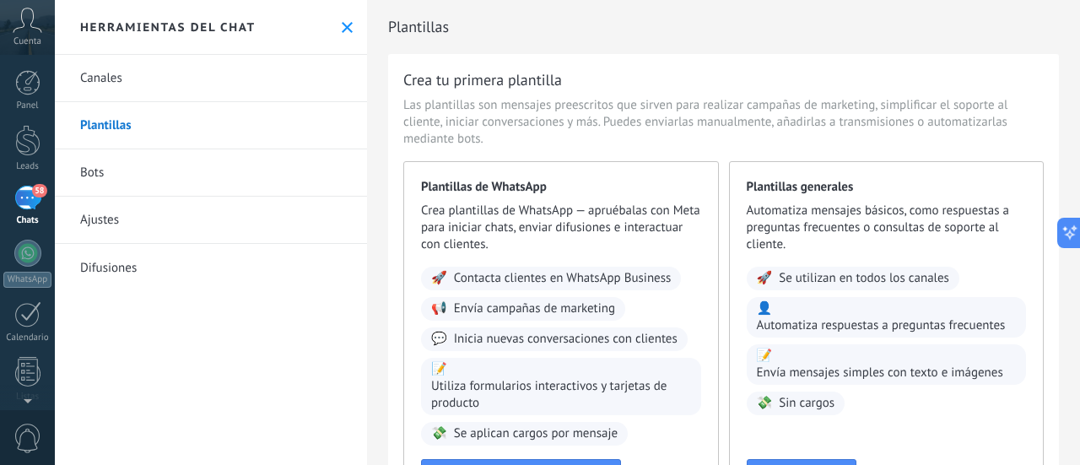
scroll to position [152, 0]
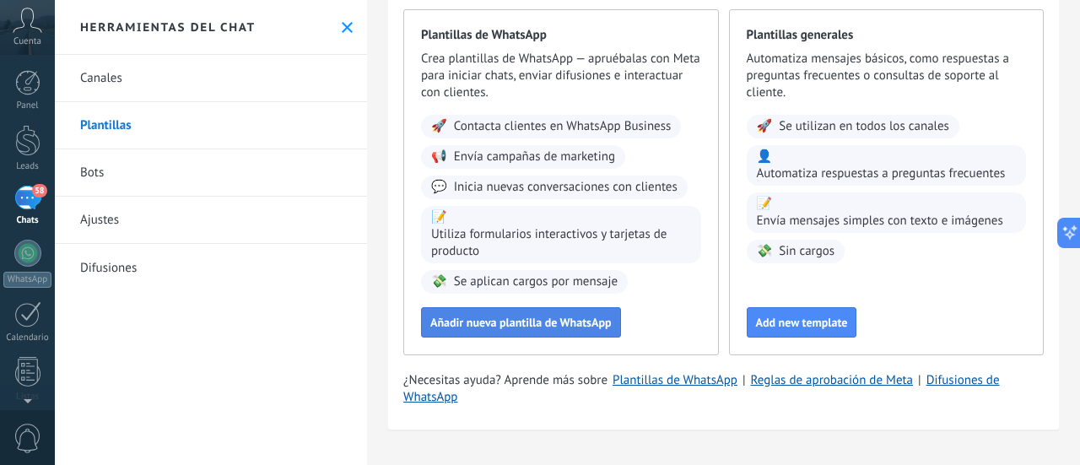
click at [548, 321] on span "Añadir nueva plantilla de WhatsApp" at bounding box center [520, 322] width 181 height 12
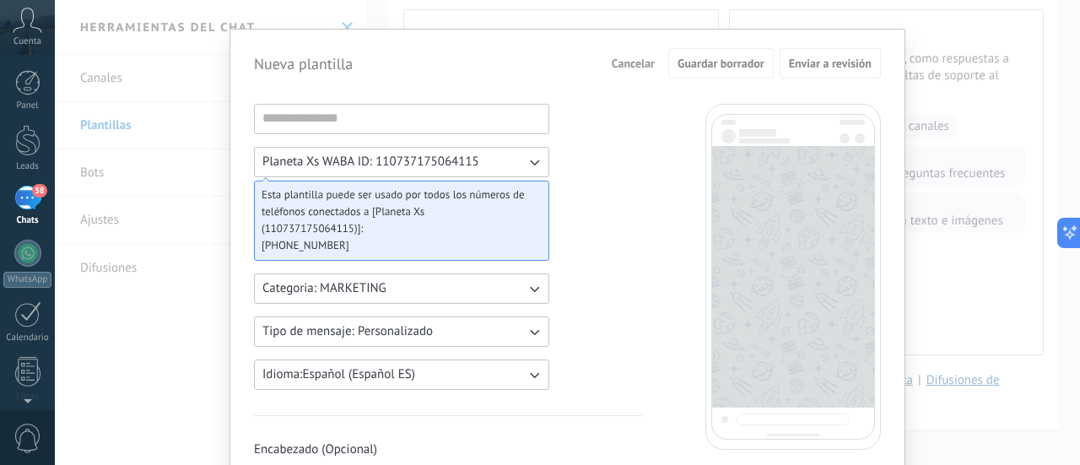
scroll to position [0, 0]
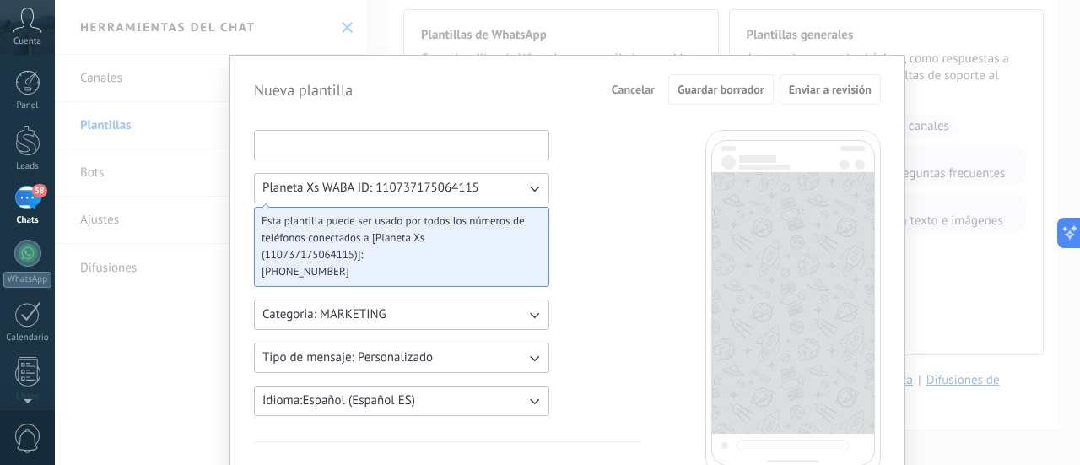
click at [324, 146] on input at bounding box center [402, 144] width 294 height 27
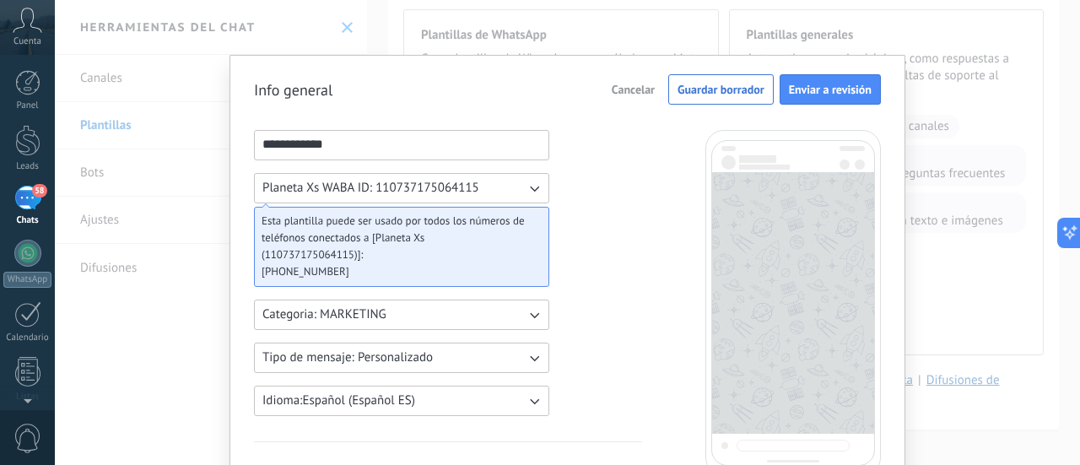
type input "**********"
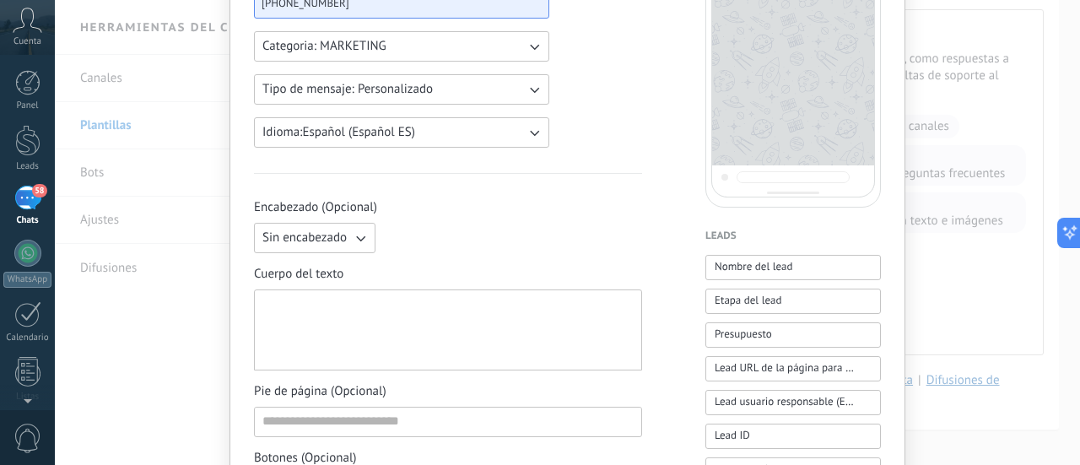
scroll to position [253, 0]
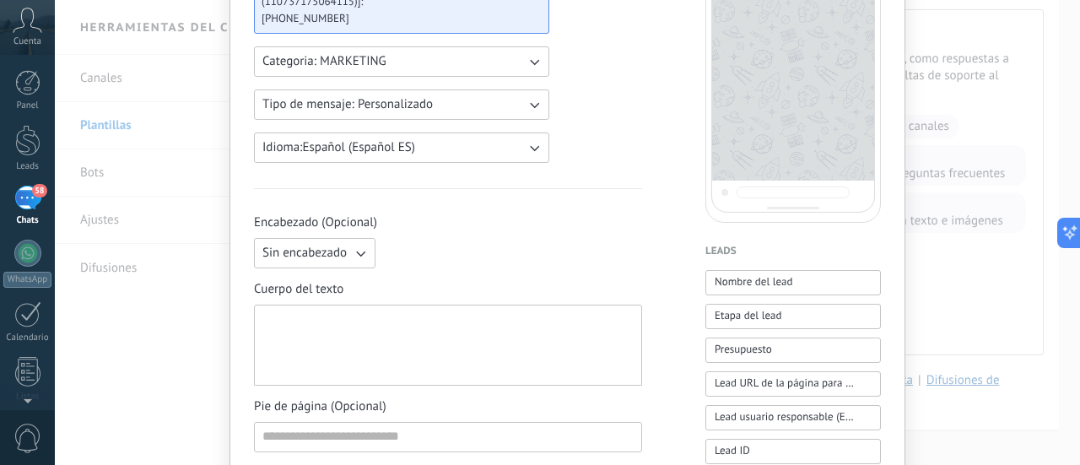
click at [535, 65] on icon "button" at bounding box center [533, 61] width 17 height 17
click at [535, 65] on li "UTILITY" at bounding box center [396, 61] width 304 height 29
click at [535, 65] on icon "button" at bounding box center [533, 61] width 17 height 17
click at [403, 54] on li "UTILITY" at bounding box center [396, 61] width 304 height 29
click at [532, 103] on icon "button" at bounding box center [533, 104] width 17 height 17
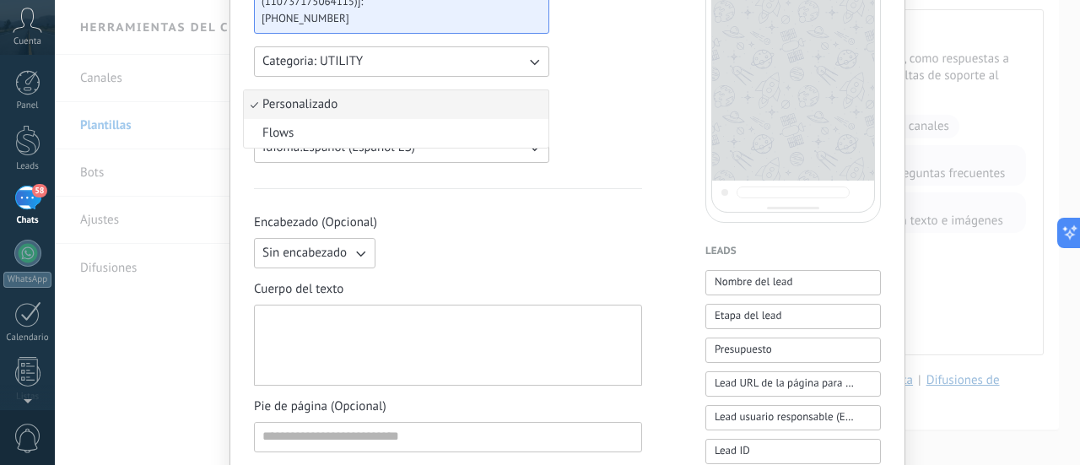
click at [532, 103] on li "Personalizado" at bounding box center [396, 104] width 304 height 29
click at [598, 183] on div "**********" at bounding box center [448, 446] width 388 height 1139
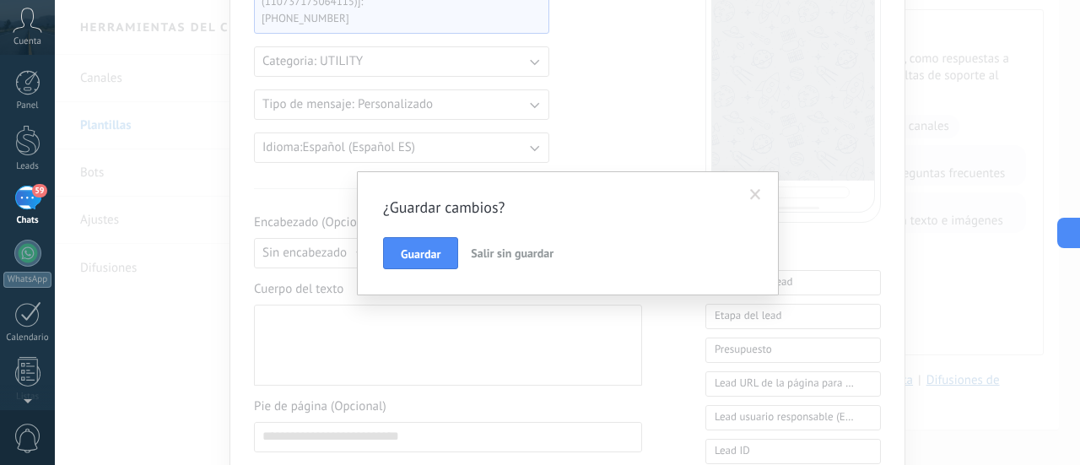
type textarea "**********"
click at [753, 198] on span at bounding box center [755, 195] width 11 height 12
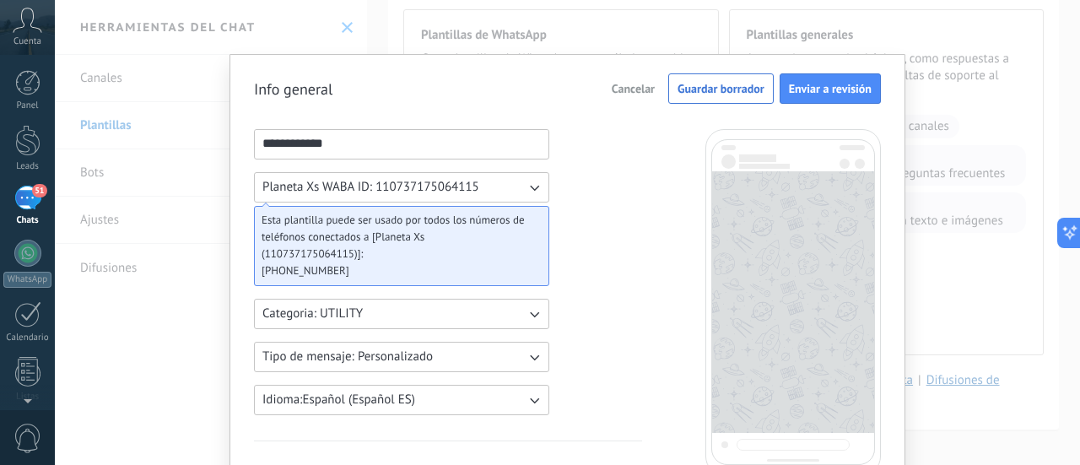
scroll to position [0, 0]
click at [24, 142] on div at bounding box center [27, 140] width 25 height 31
